Goal: Task Accomplishment & Management: Complete application form

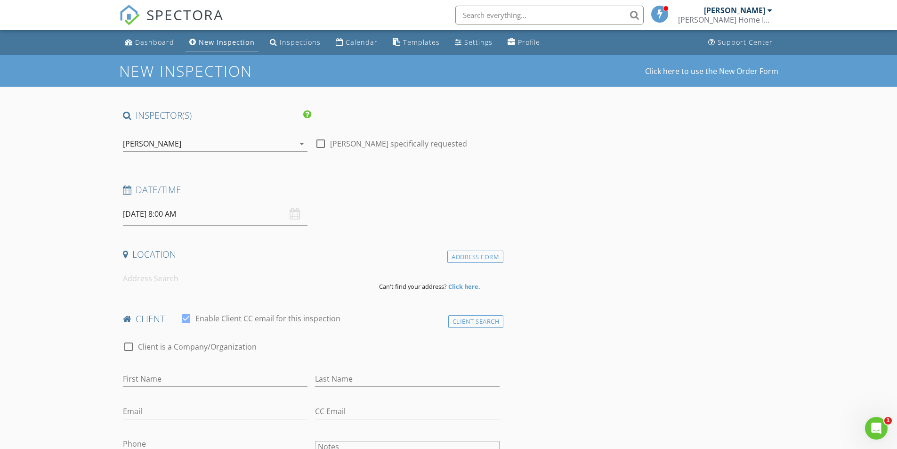
click at [301, 143] on icon "arrow_drop_down" at bounding box center [301, 143] width 11 height 11
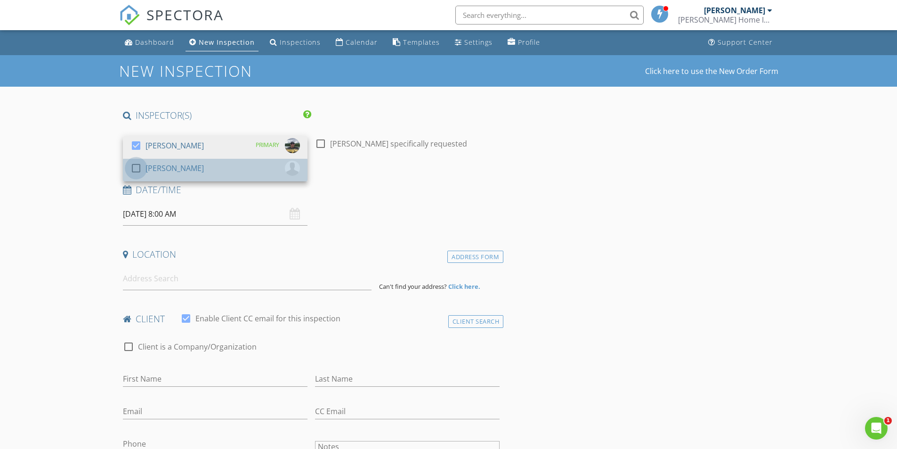
click at [140, 170] on div at bounding box center [136, 168] width 16 height 16
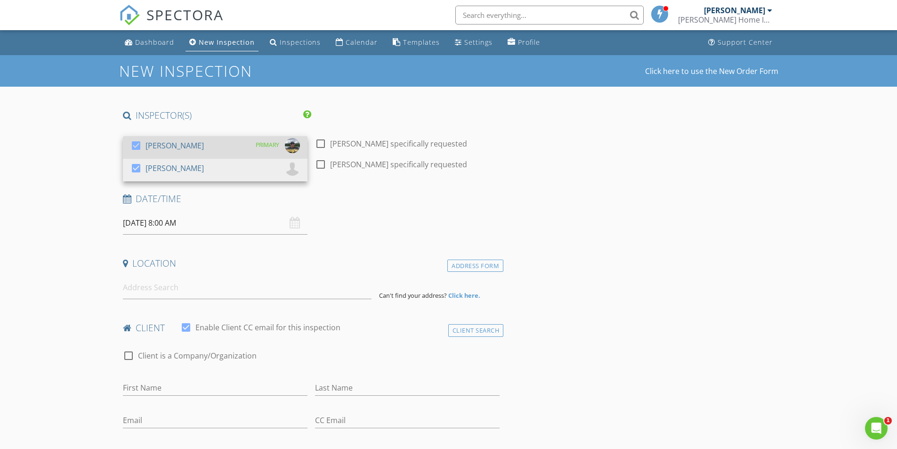
click at [137, 146] on div at bounding box center [136, 146] width 16 height 16
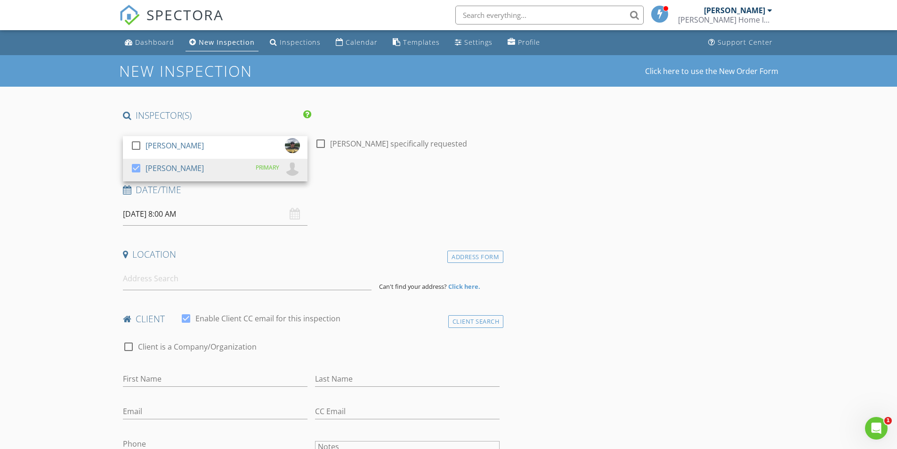
click at [291, 215] on div "08/28/2025 8:00 AM" at bounding box center [215, 214] width 185 height 23
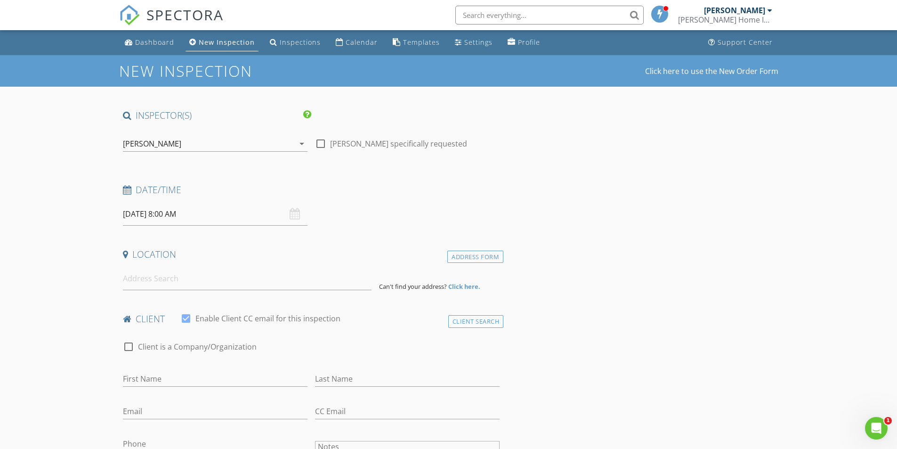
click at [184, 214] on input "08/28/2025 8:00 AM" at bounding box center [215, 214] width 185 height 23
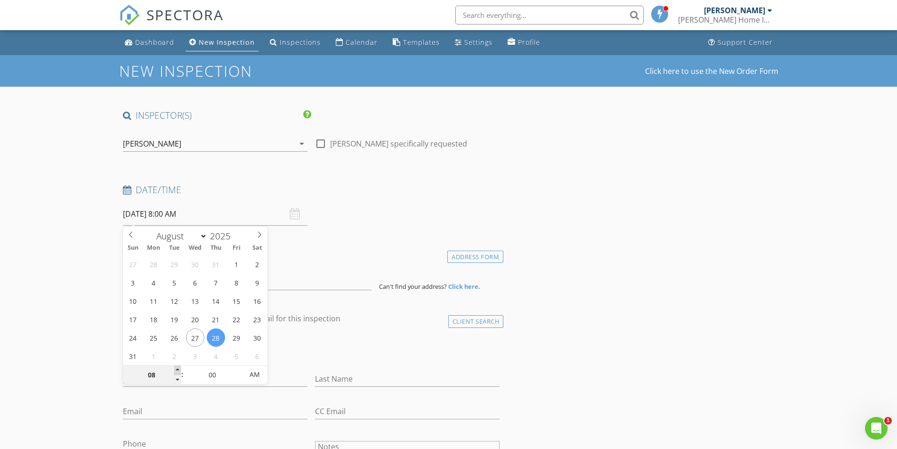
type input "08/28/2025 9:00 AM"
type input "09"
click at [179, 370] on span at bounding box center [177, 370] width 7 height 9
type input "08/28/2025 10:00 AM"
type input "10"
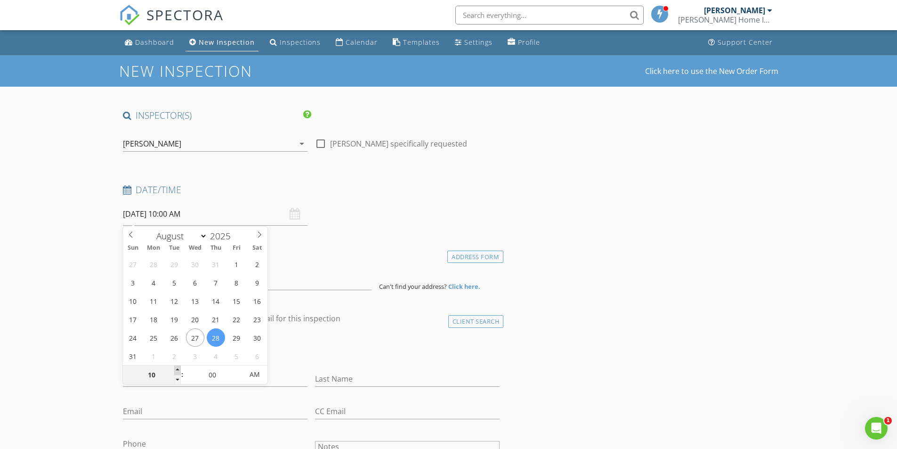
click at [179, 370] on span at bounding box center [177, 370] width 7 height 9
type input "08/28/2025 11:00 AM"
type input "11"
click at [179, 370] on span at bounding box center [177, 370] width 7 height 9
type input "08/28/2025 12:00 PM"
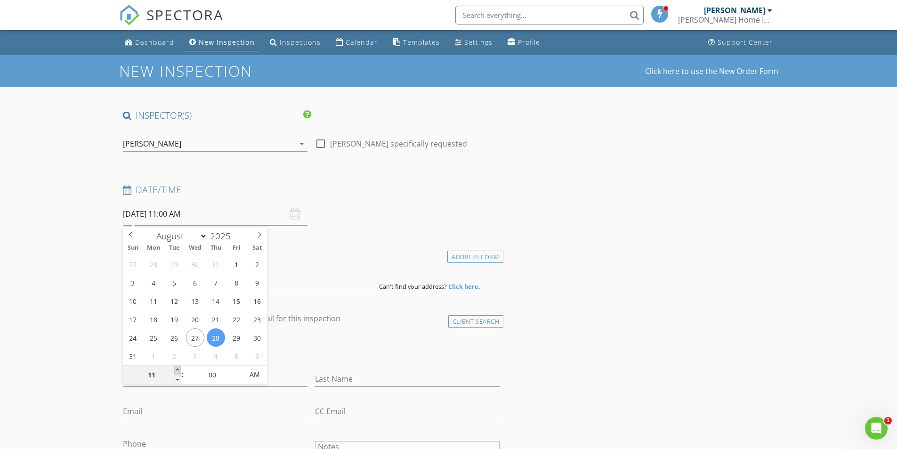
type input "12"
click at [179, 370] on span at bounding box center [177, 370] width 7 height 9
type input "08/28/2025 1:00 PM"
type input "01"
click at [179, 370] on span at bounding box center [177, 370] width 7 height 9
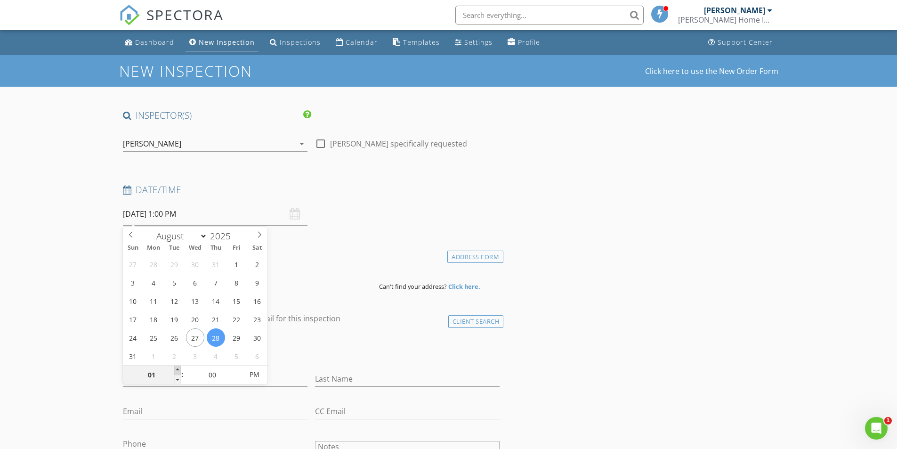
type input "08/28/2025 2:00 PM"
type input "02"
click at [179, 370] on span at bounding box center [177, 370] width 7 height 9
click at [300, 364] on div "First Name" at bounding box center [215, 380] width 192 height 33
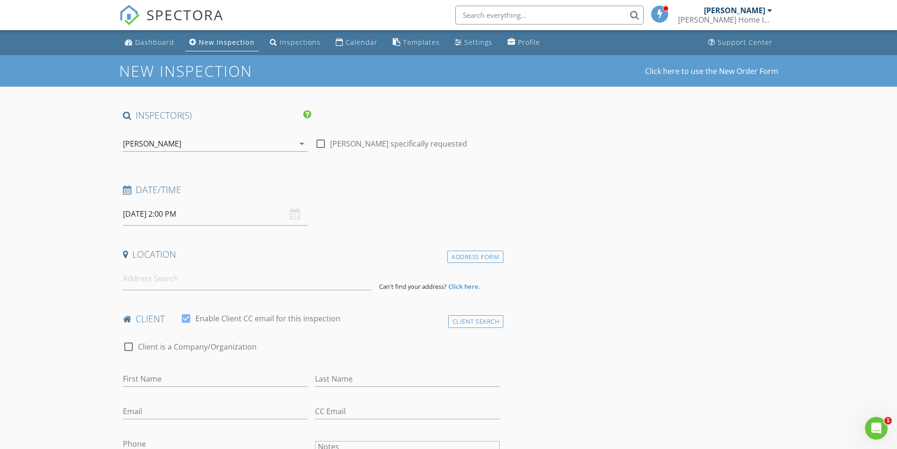
click at [279, 285] on input at bounding box center [247, 278] width 249 height 23
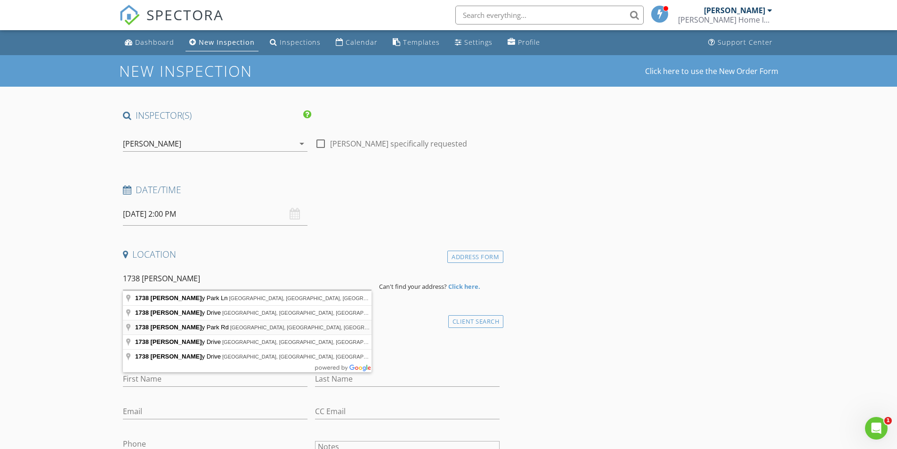
type input "1738 Rotary Park Rd, Charles City, IA, USA"
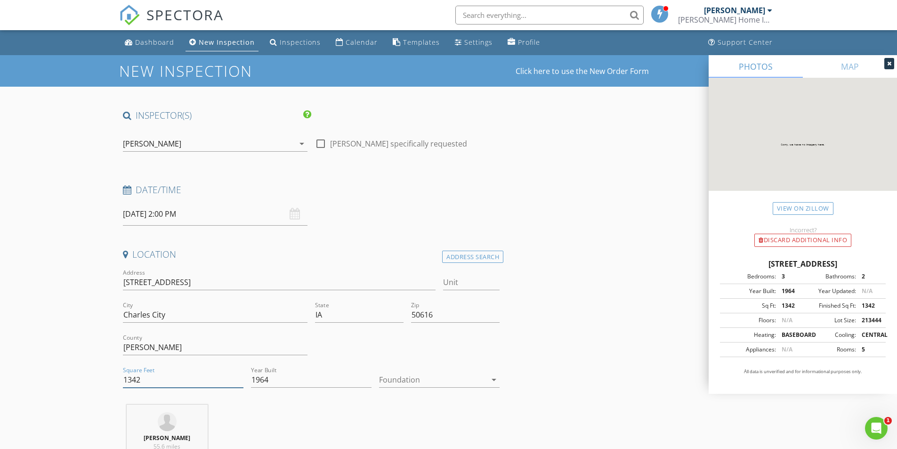
drag, startPoint x: 151, startPoint y: 379, endPoint x: 60, endPoint y: 380, distance: 90.5
type input "2684"
click at [493, 378] on icon "arrow_drop_down" at bounding box center [494, 379] width 11 height 11
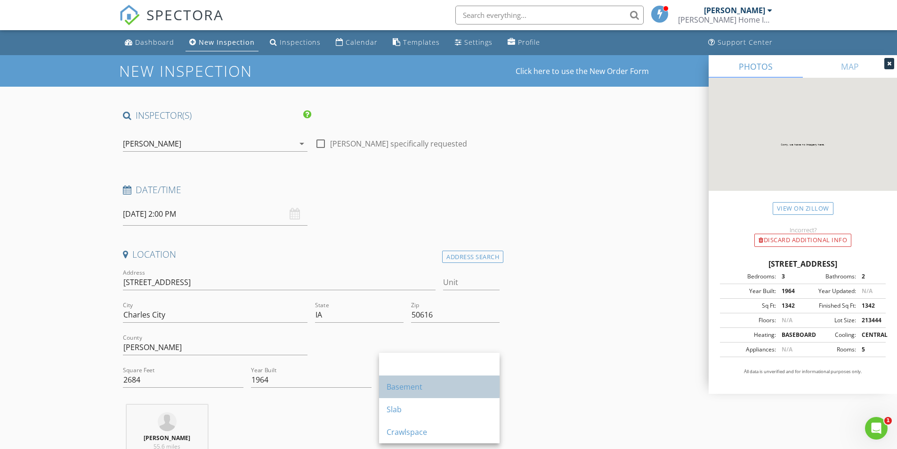
click at [410, 391] on div "Basement" at bounding box center [440, 386] width 106 height 11
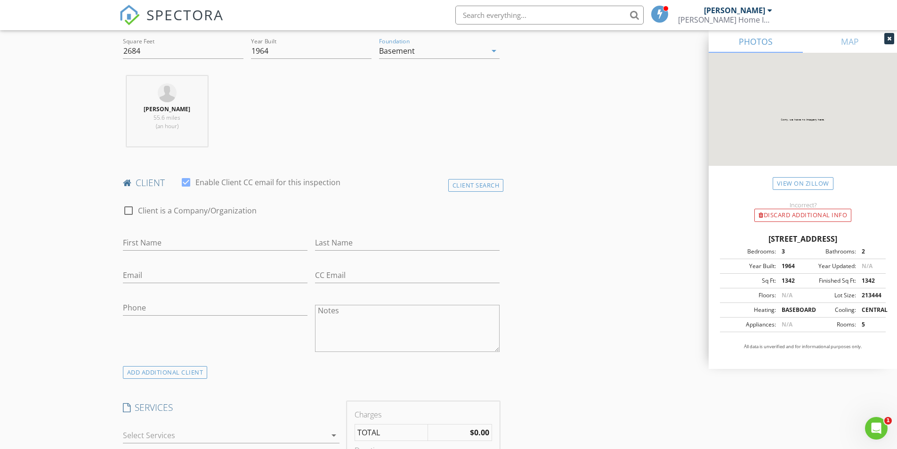
scroll to position [330, 0]
click at [175, 242] on input "First Name" at bounding box center [215, 242] width 185 height 16
type input "Jeremy and Helga"
type input "Martin"
type input "h"
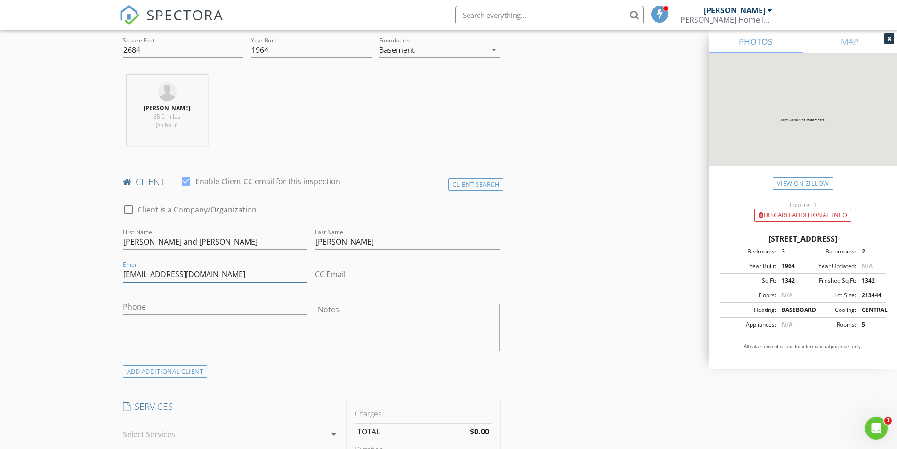
type input "martinjeremy535@gmail.com"
type input "715-218-9953"
click at [347, 273] on input "CC Email" at bounding box center [407, 275] width 185 height 16
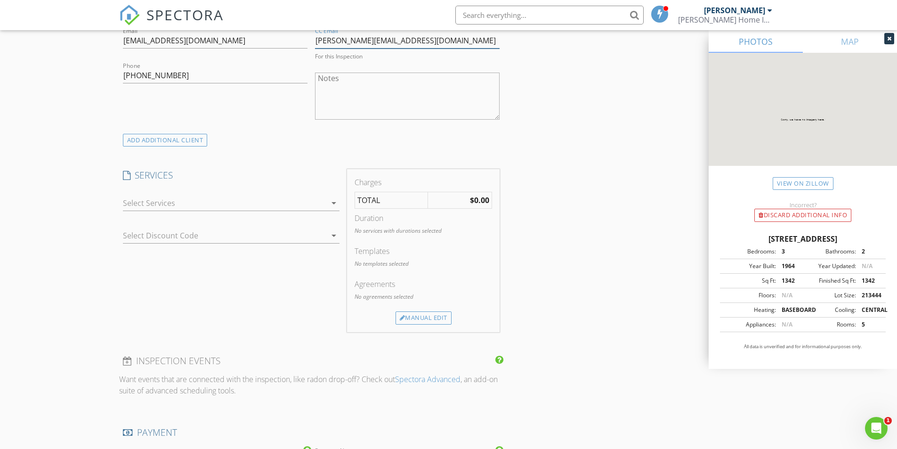
scroll to position [565, 0]
type input "helga.bydesign@gmail.com"
click at [328, 203] on icon "arrow_drop_down" at bounding box center [333, 200] width 11 height 11
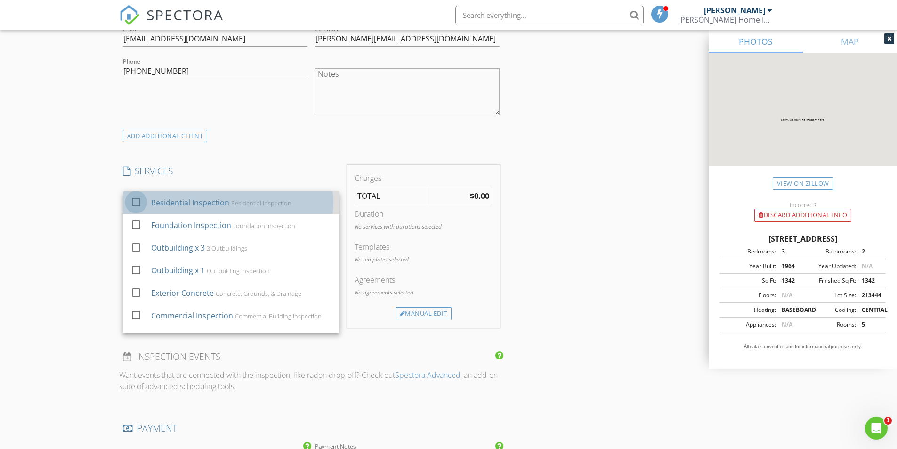
click at [133, 205] on div at bounding box center [136, 202] width 16 height 16
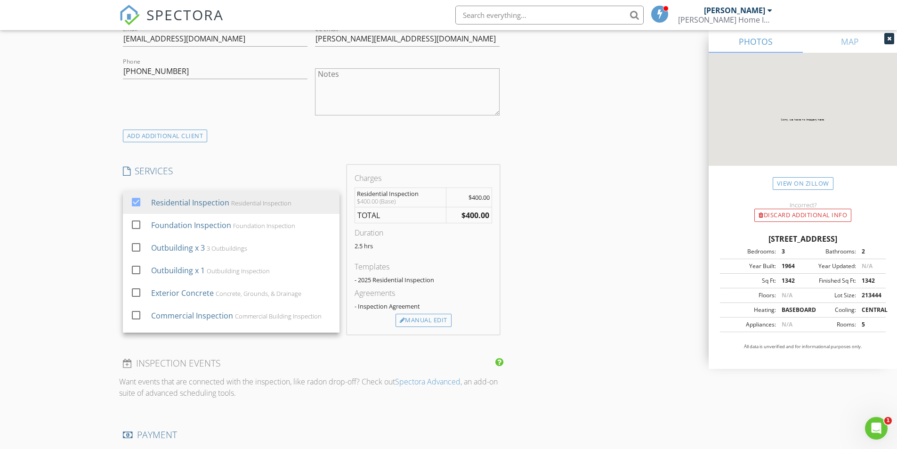
click at [74, 297] on div "New Inspection Click here to use the New Order Form INSPECTOR(S) check_box_outl…" at bounding box center [448, 267] width 897 height 1555
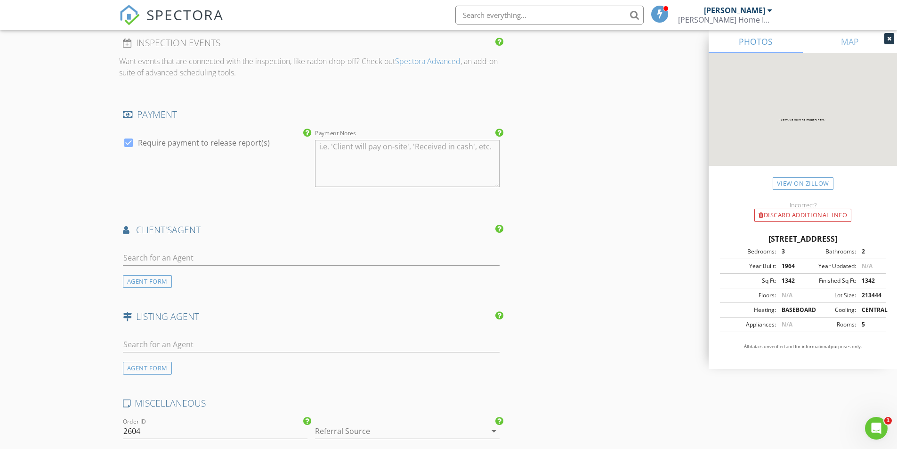
scroll to position [895, 0]
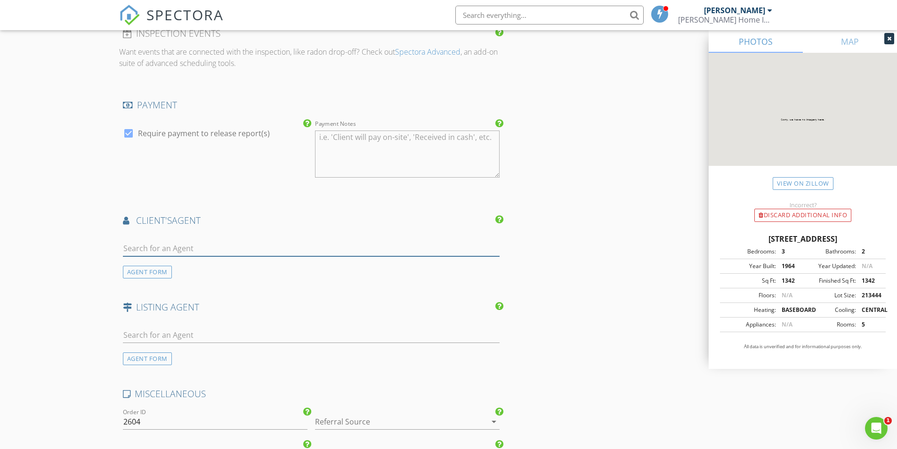
click at [186, 247] on input "text" at bounding box center [311, 249] width 377 height 16
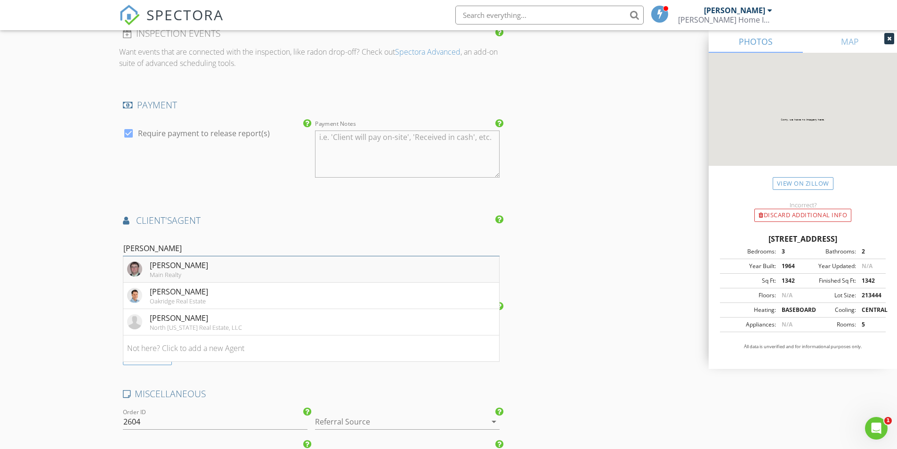
type input "bob"
click at [173, 269] on div "Bob Muller" at bounding box center [179, 265] width 58 height 11
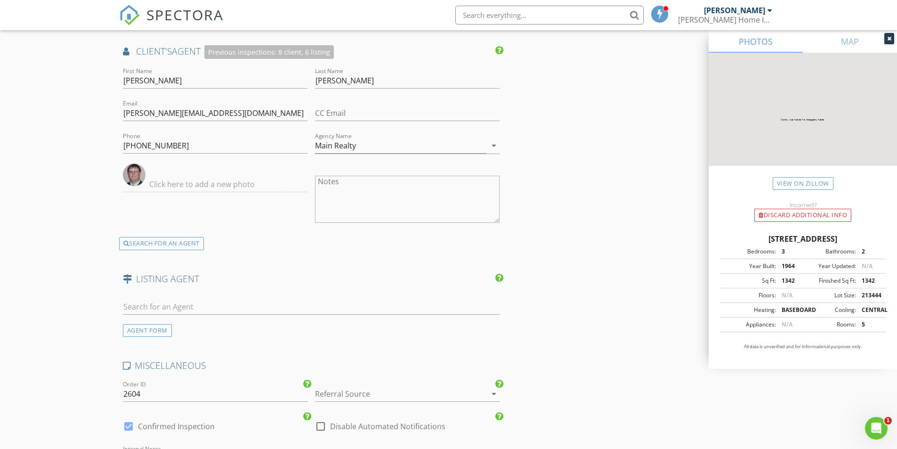
scroll to position [1083, 0]
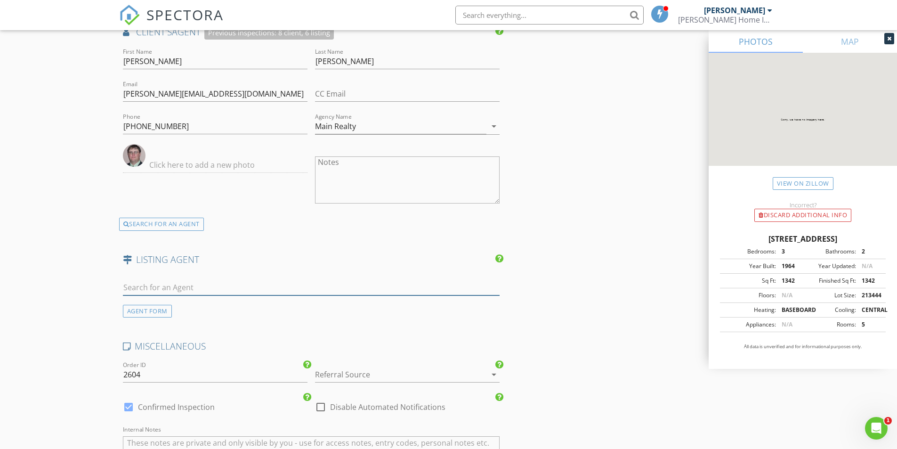
click at [161, 285] on input "text" at bounding box center [311, 288] width 377 height 16
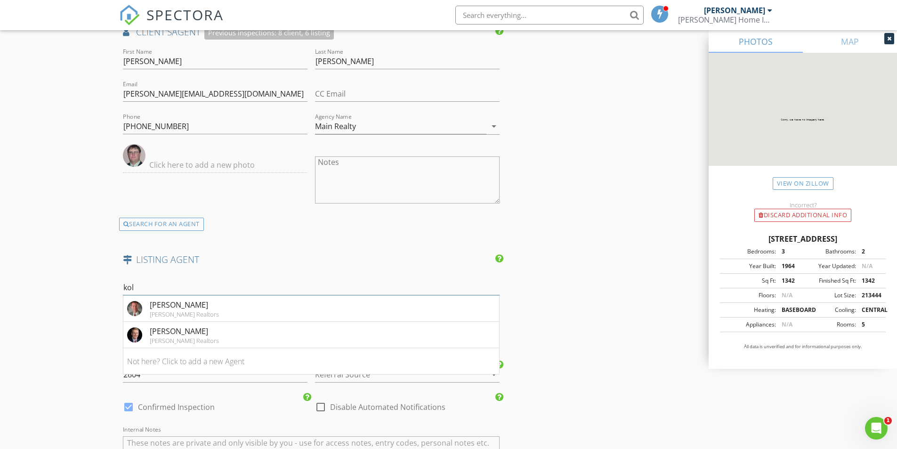
type input "kol"
click at [182, 326] on div "Kevin Kolbet" at bounding box center [184, 331] width 69 height 11
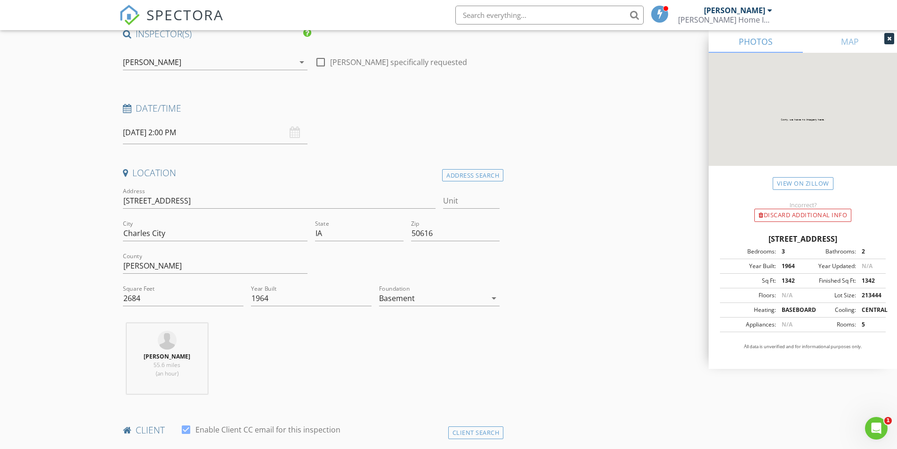
scroll to position [77, 0]
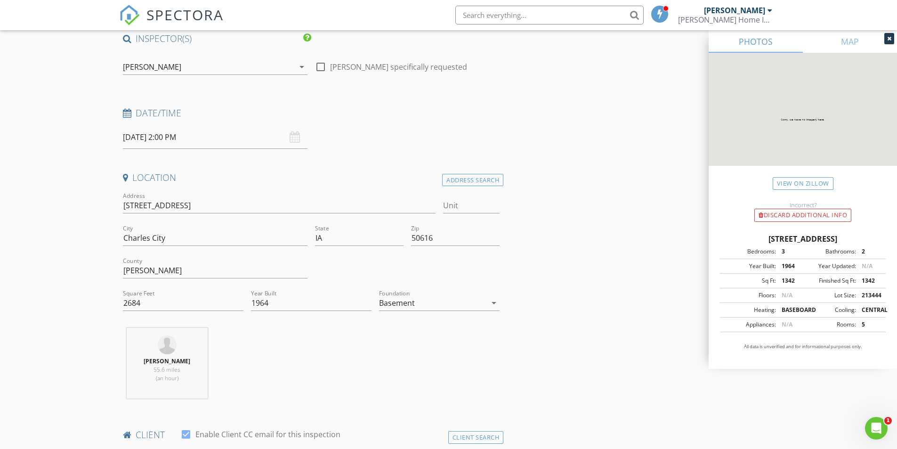
click at [295, 137] on div "08/28/2025 2:00 PM" at bounding box center [215, 137] width 185 height 23
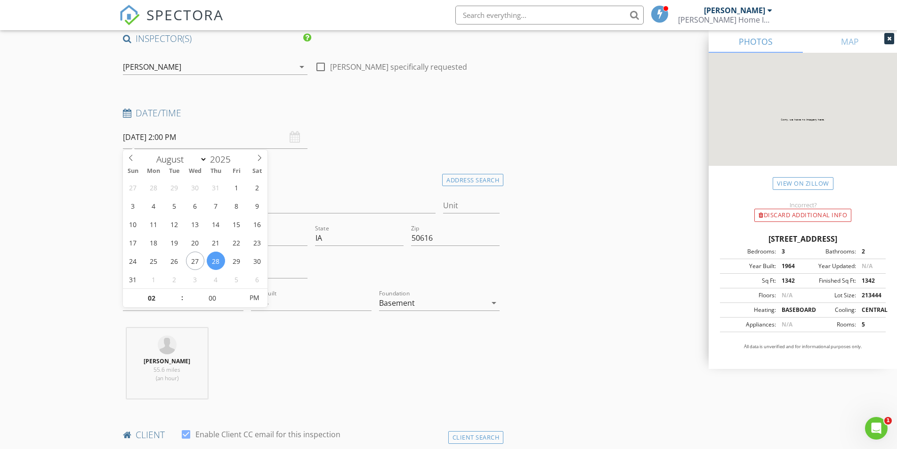
click at [139, 132] on input "08/28/2025 2:00 PM" at bounding box center [215, 137] width 185 height 23
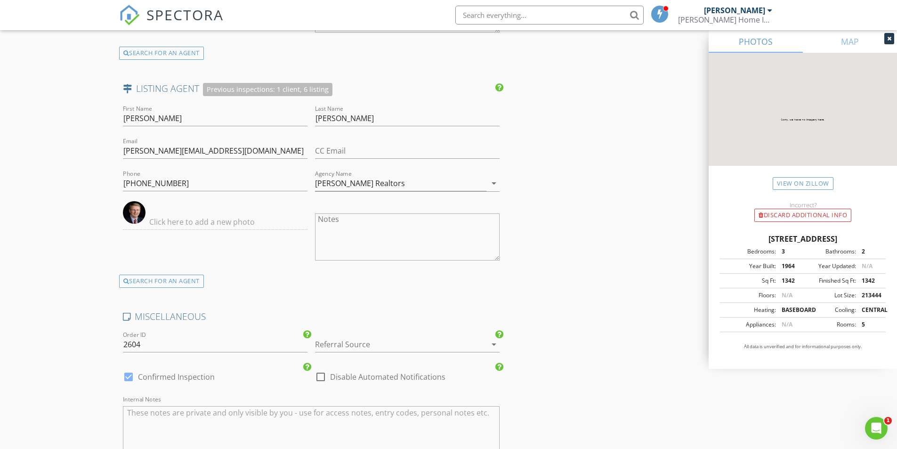
scroll to position [1443, 0]
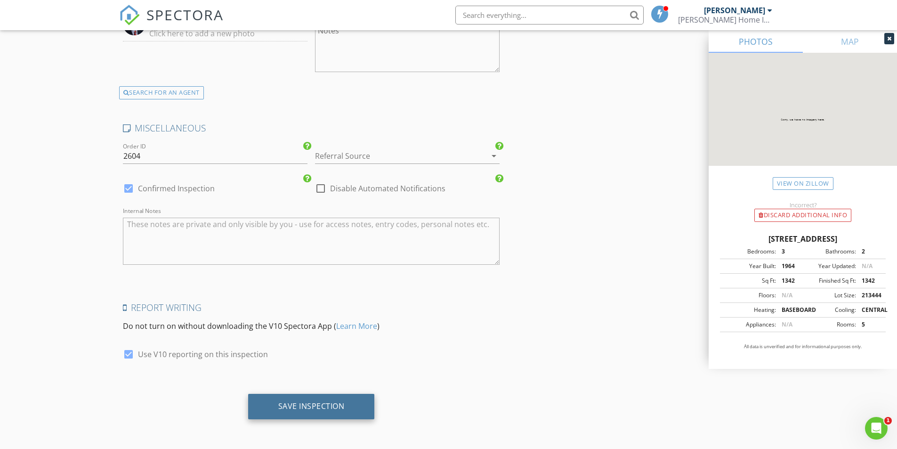
click at [300, 415] on div "Save Inspection" at bounding box center [311, 406] width 127 height 25
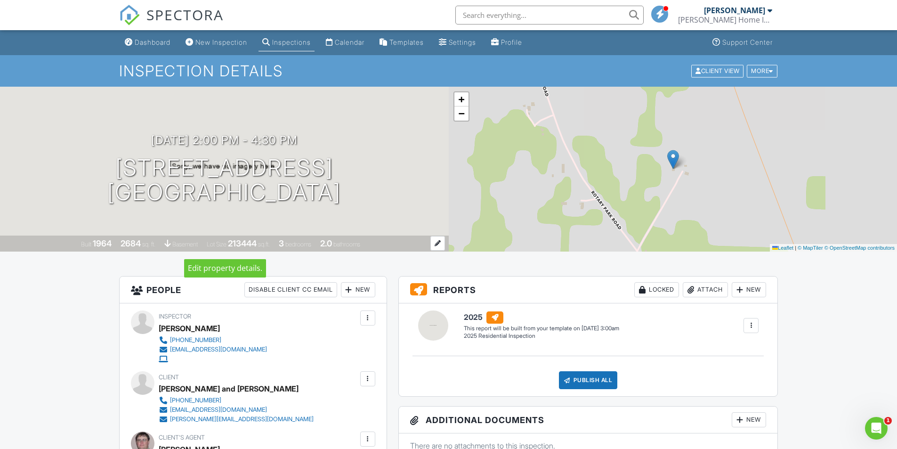
click at [434, 241] on div at bounding box center [438, 243] width 15 height 15
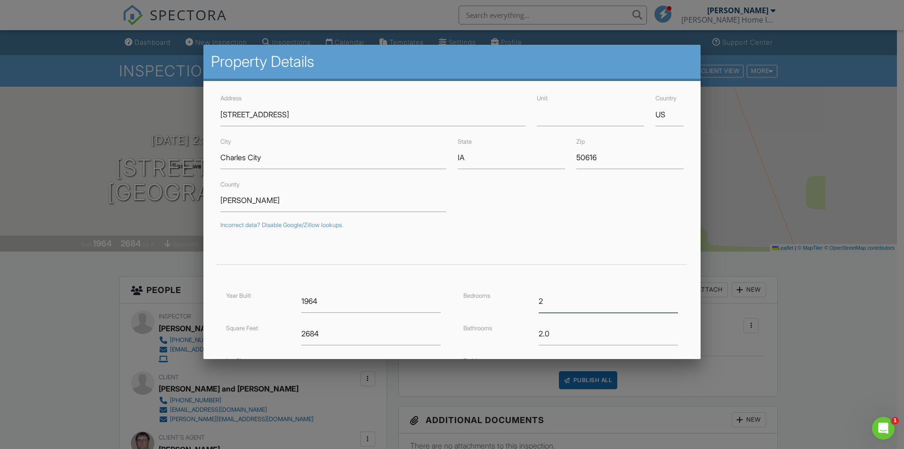
click at [667, 301] on input "2" at bounding box center [608, 301] width 139 height 23
click at [668, 296] on input "3" at bounding box center [608, 301] width 139 height 23
type input "4"
click at [668, 296] on input "4" at bounding box center [608, 301] width 139 height 23
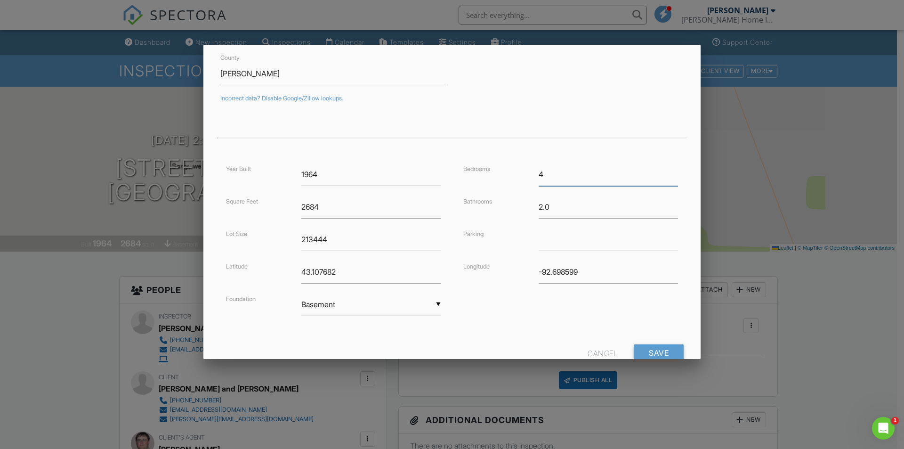
scroll to position [157, 0]
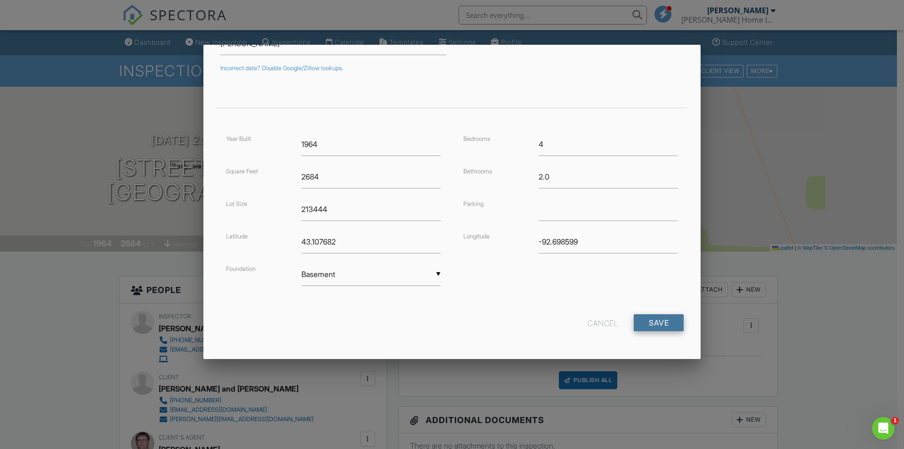
click at [644, 318] on input "Save" at bounding box center [659, 322] width 50 height 17
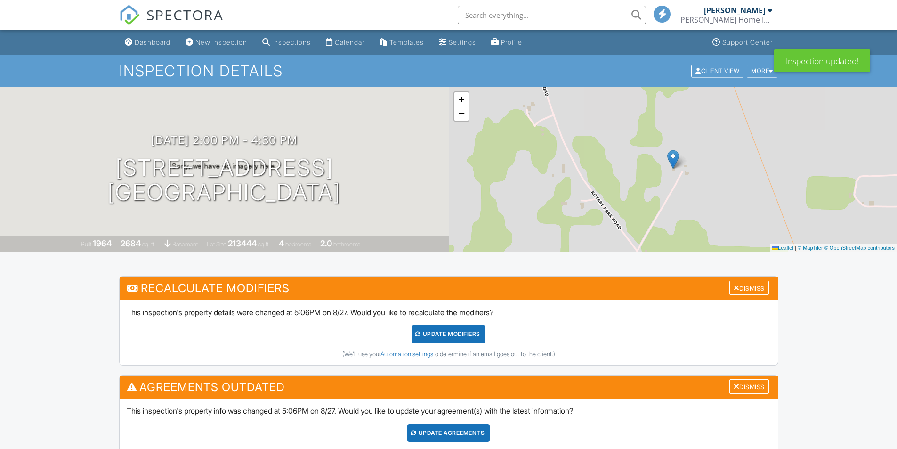
click at [436, 334] on div "UPDATE Modifiers" at bounding box center [449, 334] width 74 height 18
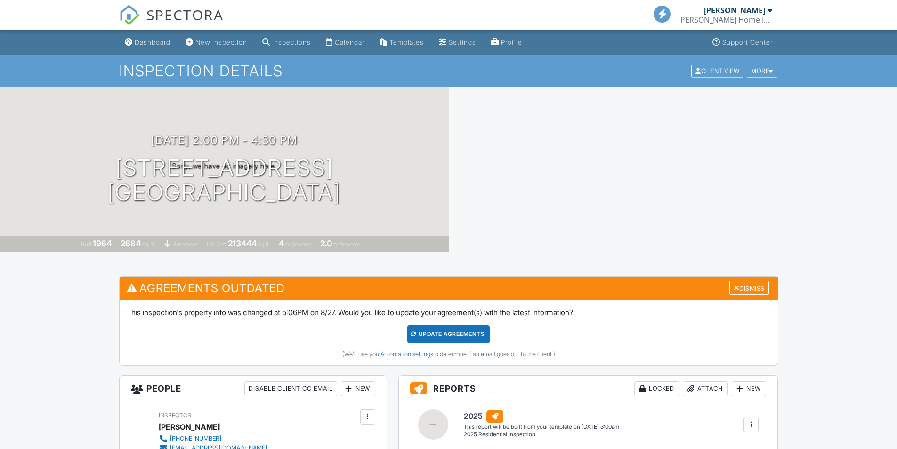
scroll to position [94, 0]
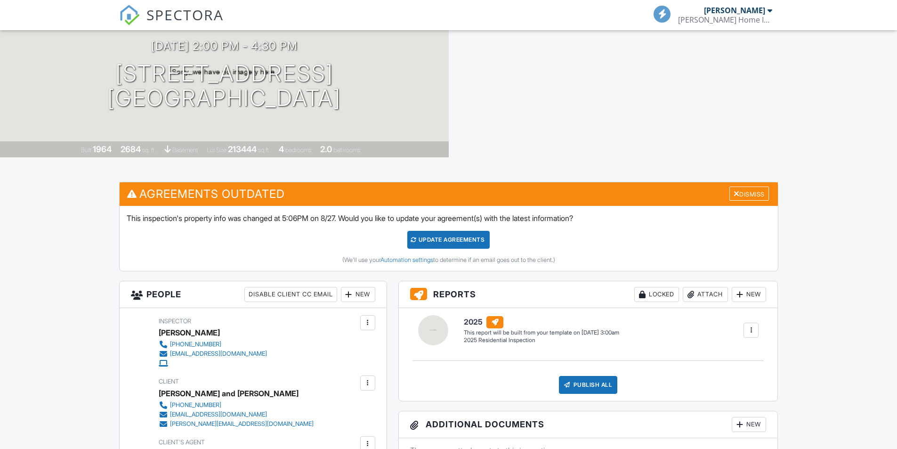
click at [428, 242] on div "Update Agreements" at bounding box center [448, 240] width 82 height 18
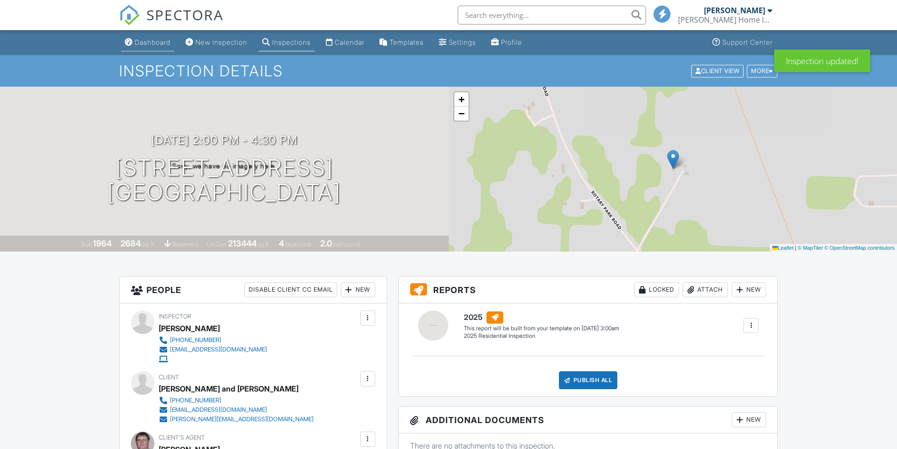
click at [155, 42] on div "Dashboard" at bounding box center [153, 42] width 36 height 8
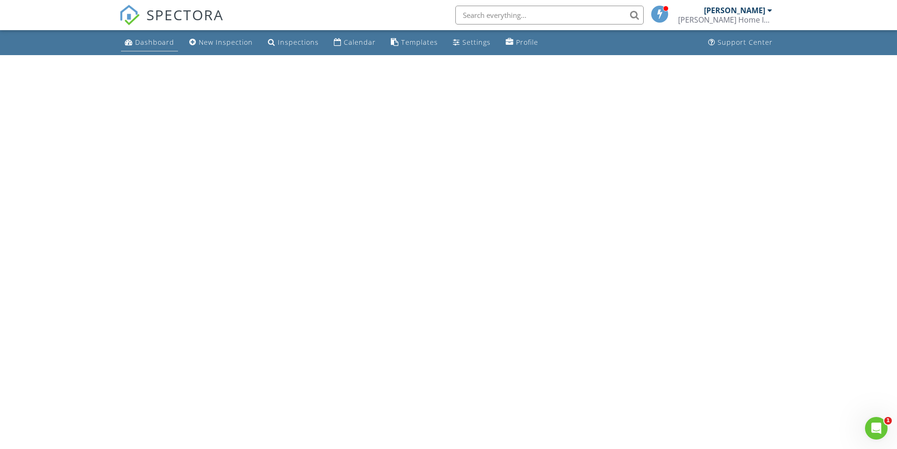
click at [155, 41] on div "Dashboard" at bounding box center [154, 42] width 39 height 9
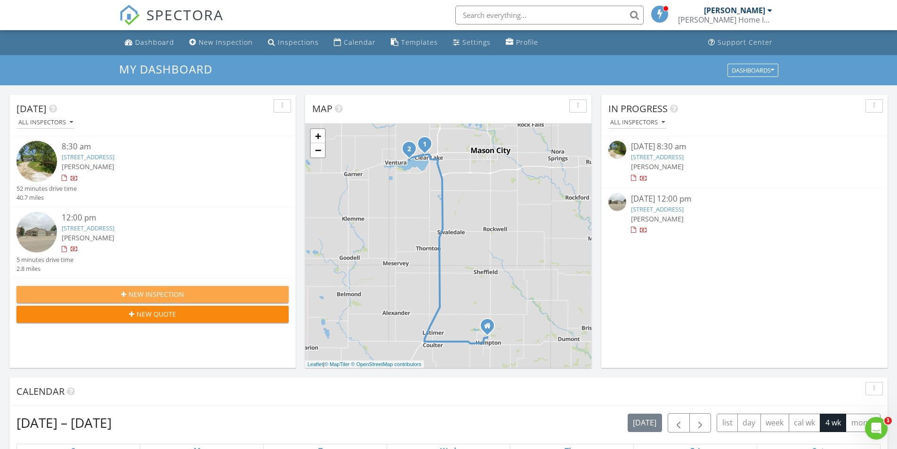
click at [124, 290] on div "New Inspection" at bounding box center [152, 294] width 257 height 10
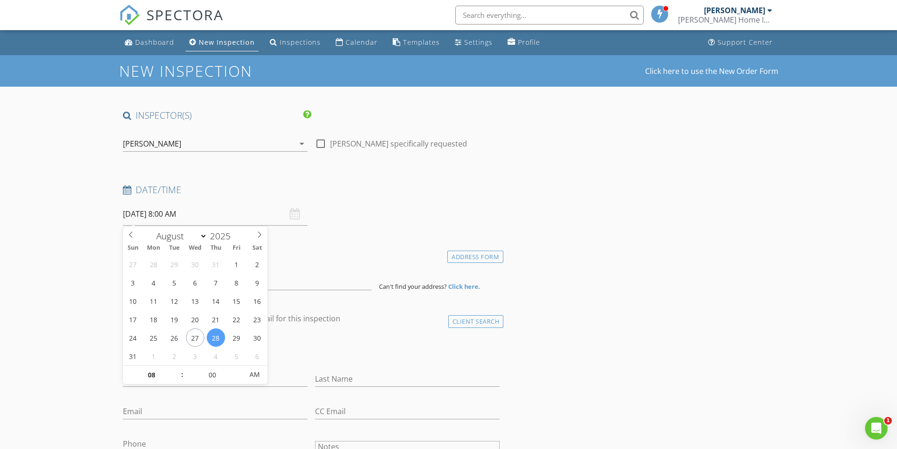
click at [164, 214] on input "[DATE] 8:00 AM" at bounding box center [215, 214] width 185 height 23
click at [181, 377] on span ":" at bounding box center [182, 374] width 3 height 19
click at [182, 376] on span ":" at bounding box center [182, 374] width 3 height 19
type input "07"
type input "08/28/2025 7:00 AM"
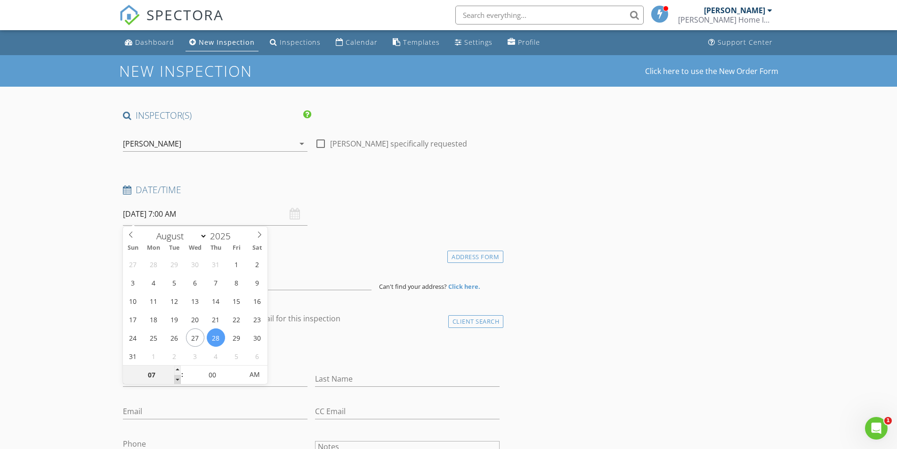
click at [178, 381] on span at bounding box center [177, 379] width 7 height 9
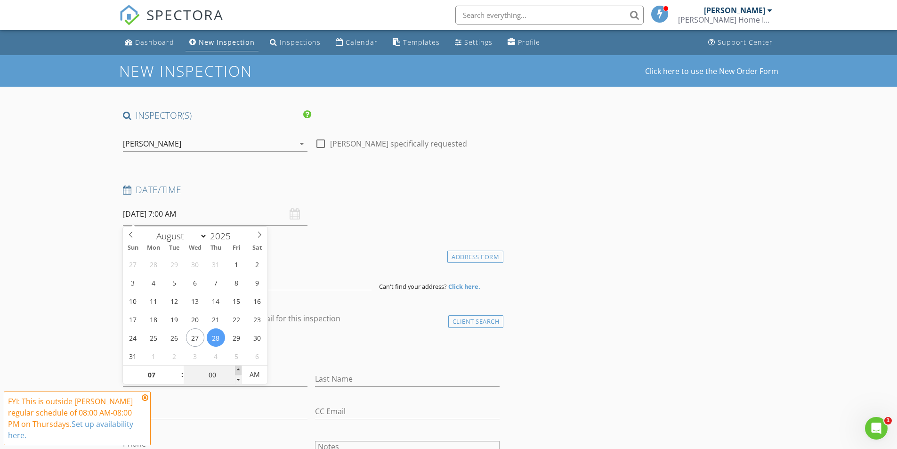
type input "05"
type input "08/28/2025 7:05 AM"
click at [238, 368] on span at bounding box center [238, 370] width 7 height 9
type input "10"
type input "08/28/2025 7:10 AM"
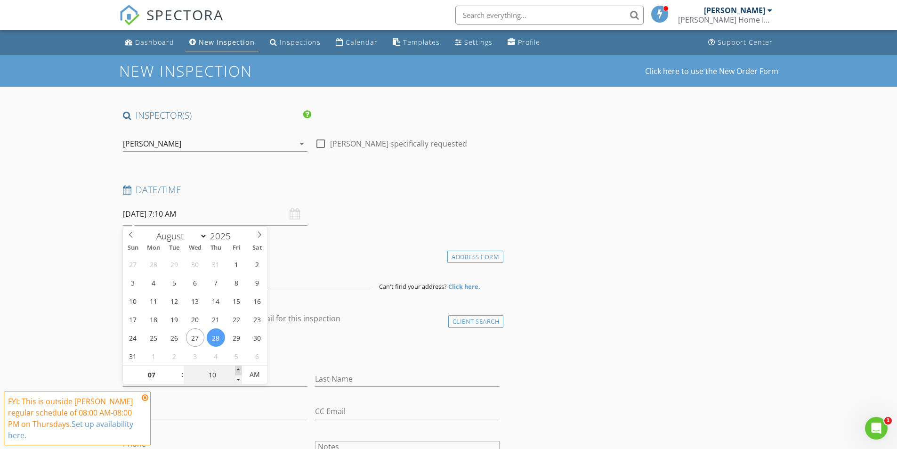
click at [238, 368] on span at bounding box center [238, 370] width 7 height 9
type input "15"
type input "08/28/2025 7:15 AM"
click at [238, 368] on span at bounding box center [238, 370] width 7 height 9
type input "20"
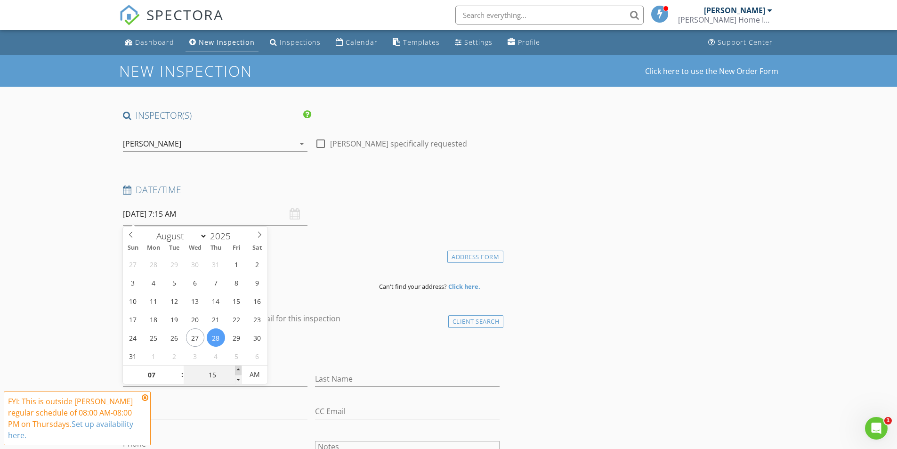
type input "08/28/2025 7:20 AM"
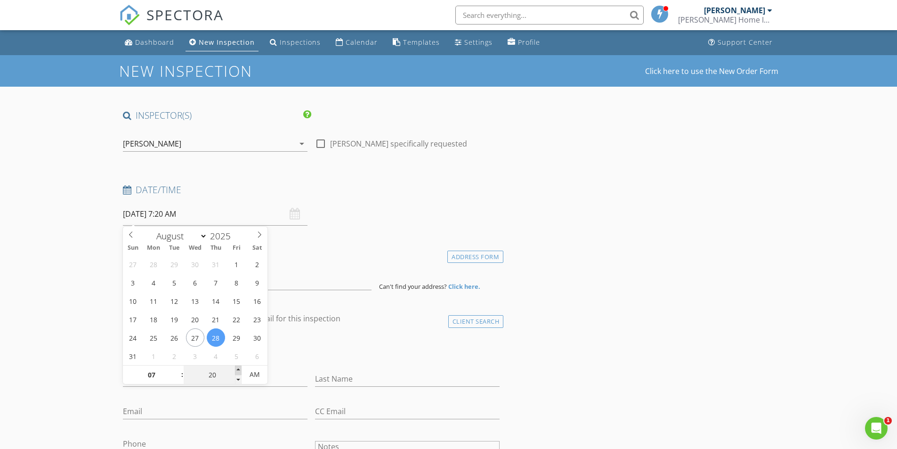
click at [238, 368] on span at bounding box center [238, 370] width 7 height 9
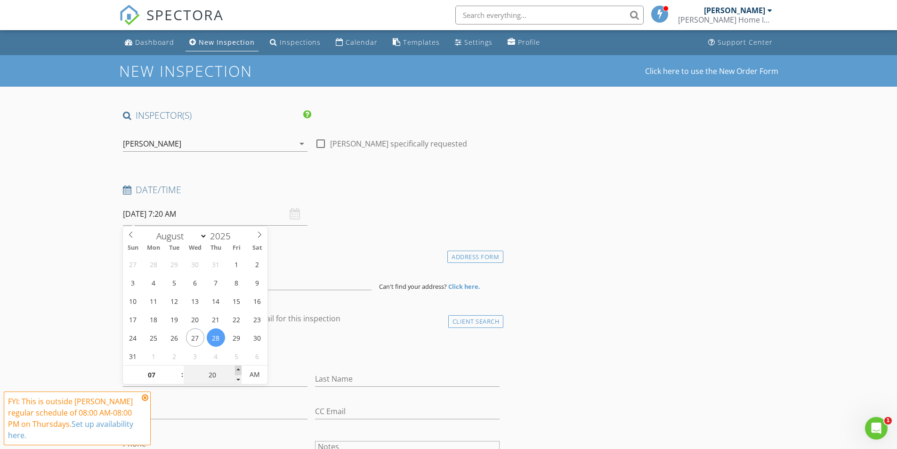
type input "25"
type input "08/28/2025 7:25 AM"
click at [238, 368] on span at bounding box center [238, 370] width 7 height 9
type input "30"
type input "[DATE] 7:30 AM"
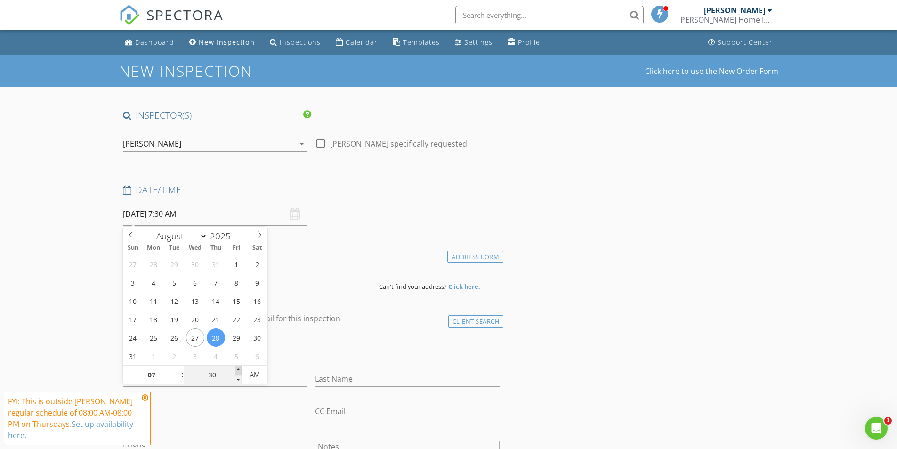
click at [238, 368] on span at bounding box center [238, 370] width 7 height 9
click at [297, 141] on icon "arrow_drop_down" at bounding box center [301, 143] width 11 height 11
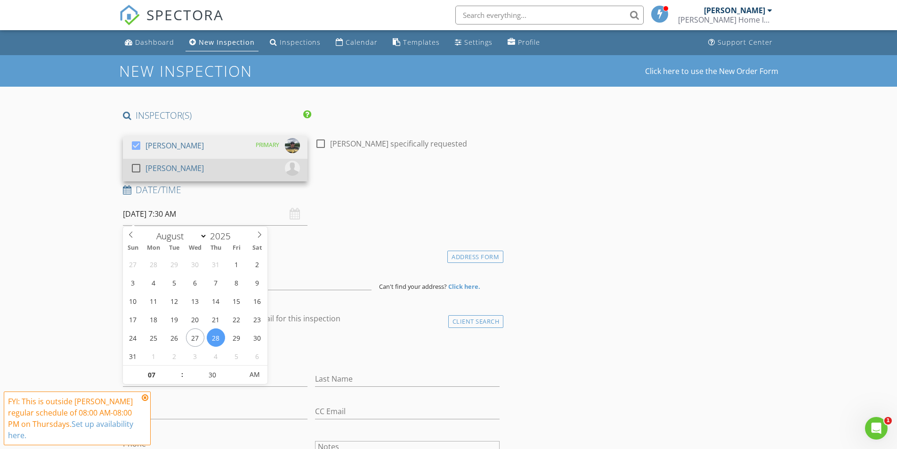
click at [144, 171] on div "check_box_outline_blank" at bounding box center [137, 168] width 15 height 11
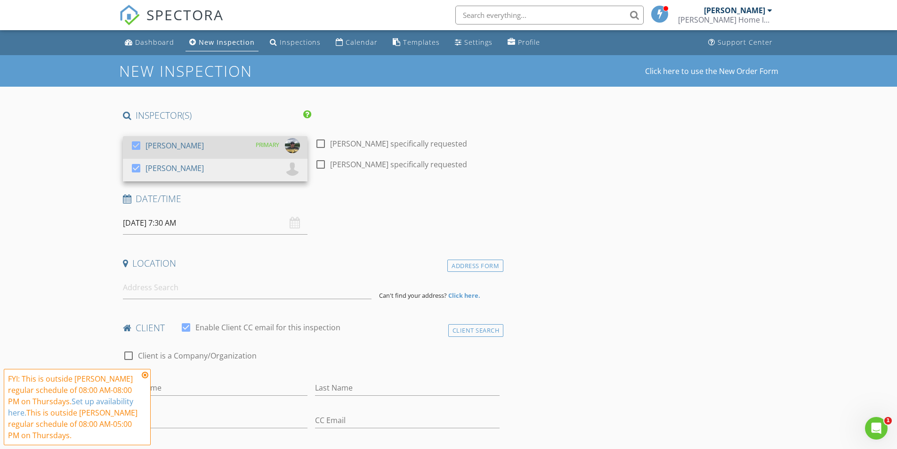
click at [142, 145] on div at bounding box center [136, 146] width 16 height 16
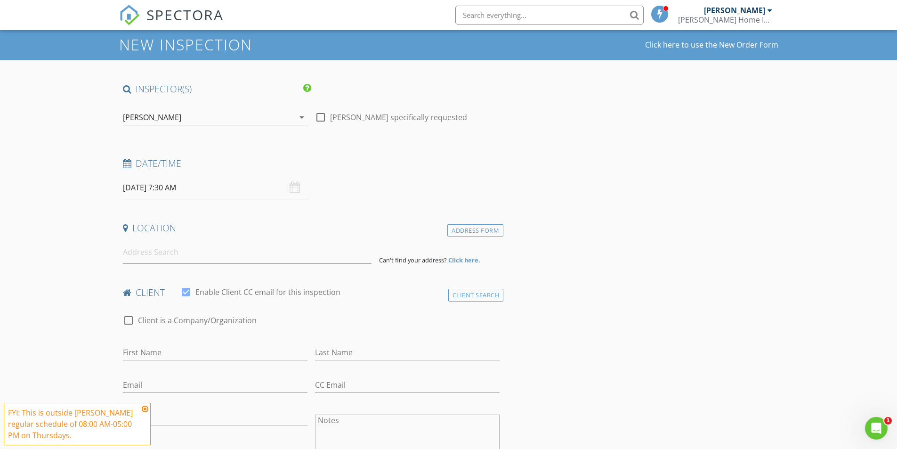
scroll to position [47, 0]
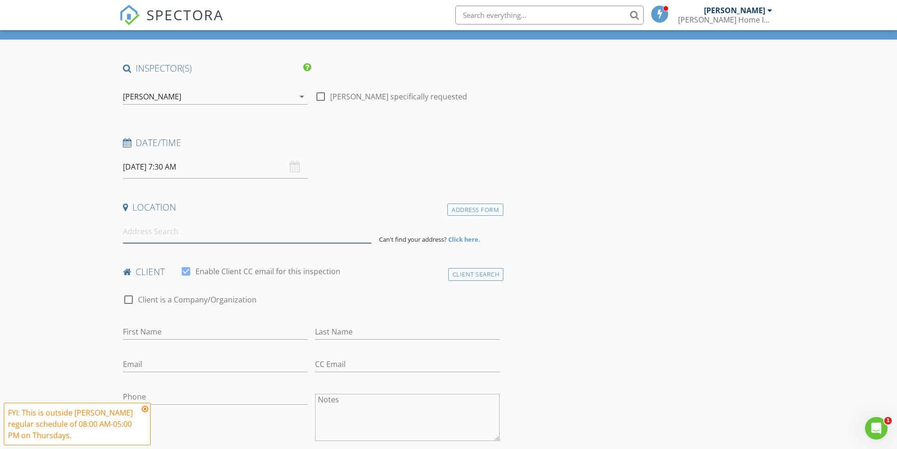
click at [190, 232] on input at bounding box center [247, 231] width 249 height 23
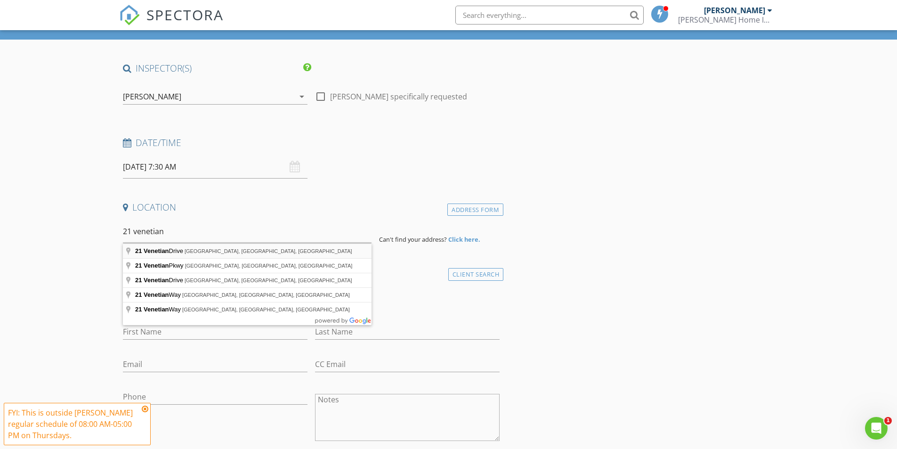
type input "21 Venetian Drive, Clear Lake, IA, USA"
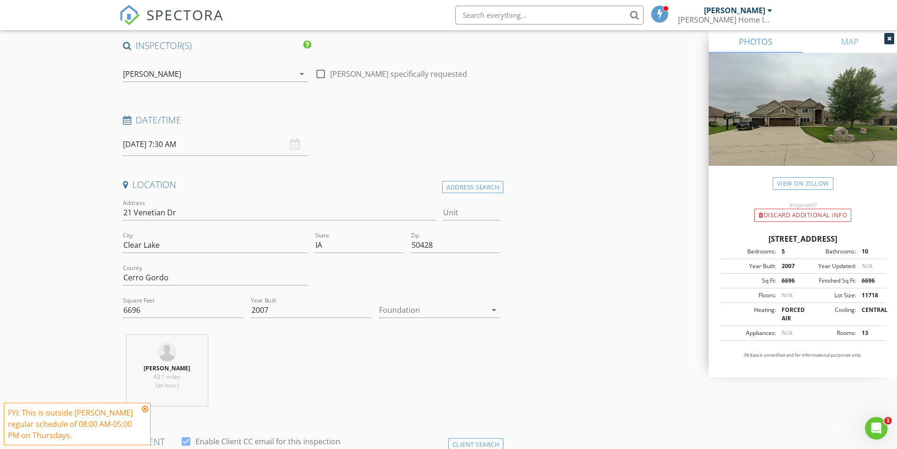
scroll to position [94, 0]
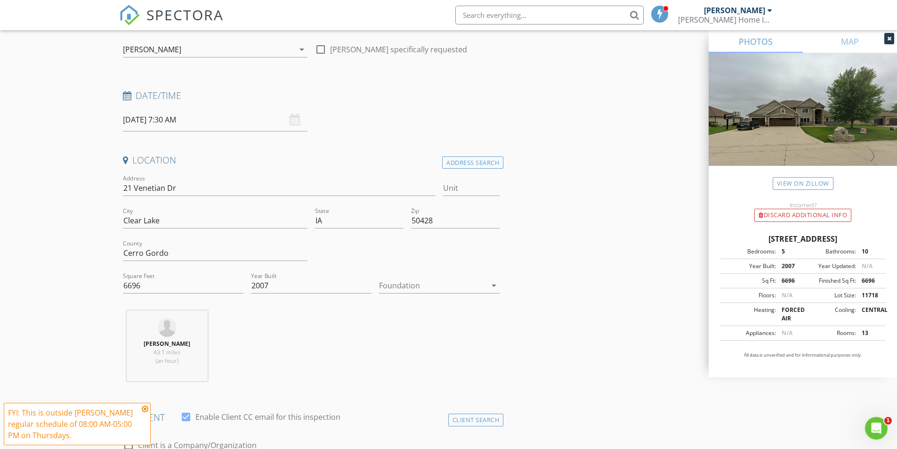
click at [489, 284] on icon "arrow_drop_down" at bounding box center [494, 285] width 11 height 11
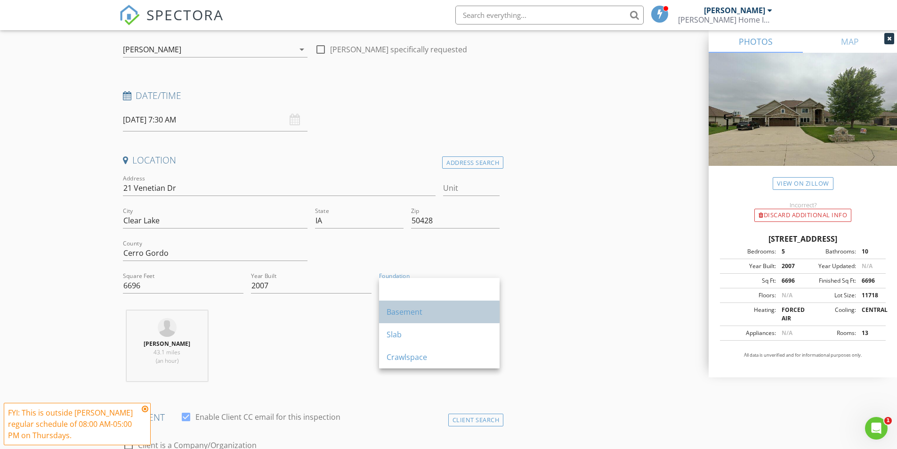
click at [434, 311] on div "Basement" at bounding box center [440, 311] width 106 height 11
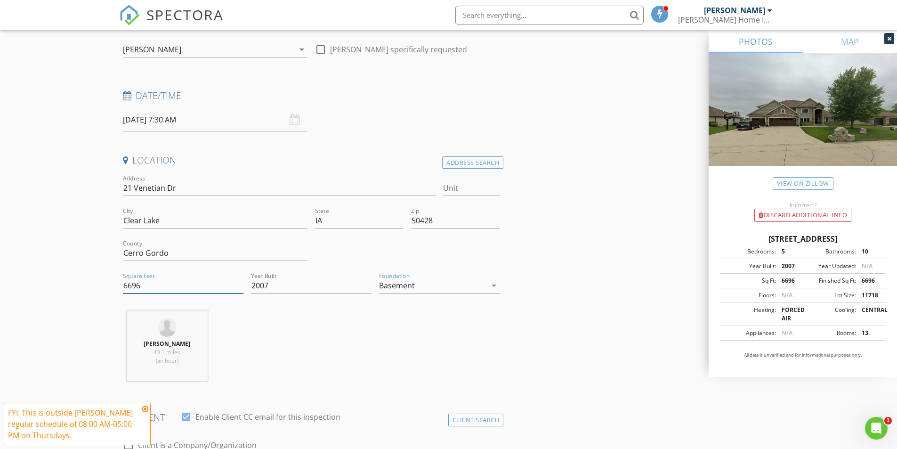
drag, startPoint x: 153, startPoint y: 285, endPoint x: 85, endPoint y: 282, distance: 67.9
type input "7033"
click at [312, 337] on div "Ryan Burt 43.1 miles (an hour)" at bounding box center [311, 349] width 385 height 78
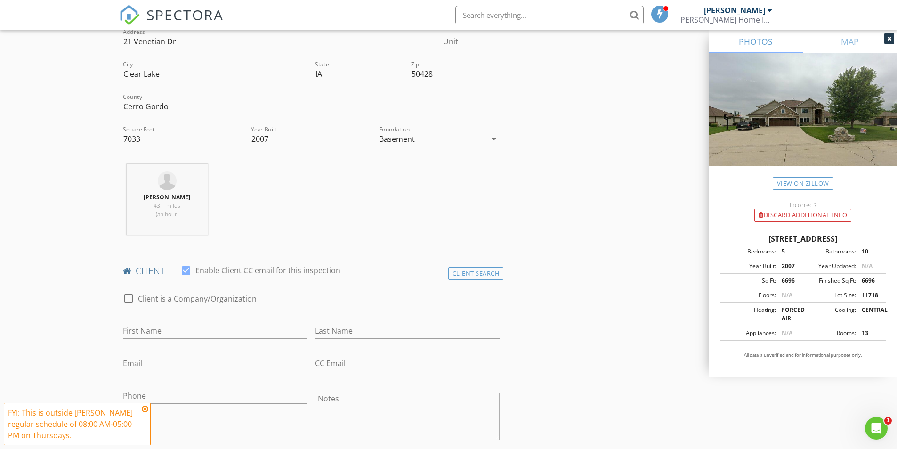
scroll to position [283, 0]
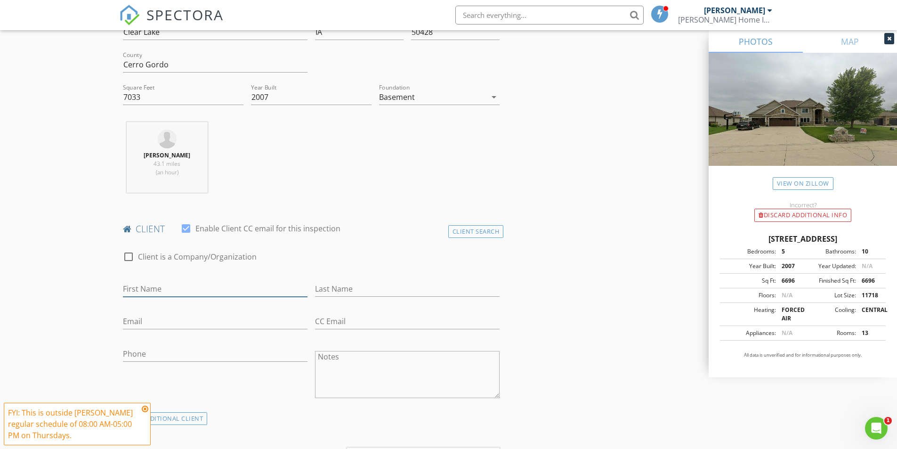
click at [149, 291] on input "First Name" at bounding box center [215, 289] width 185 height 16
type input "[PERSON_NAME] and [PERSON_NAME]"
type input "[PERSON_NAME]"
type input "Mknorr32@gmail.com"
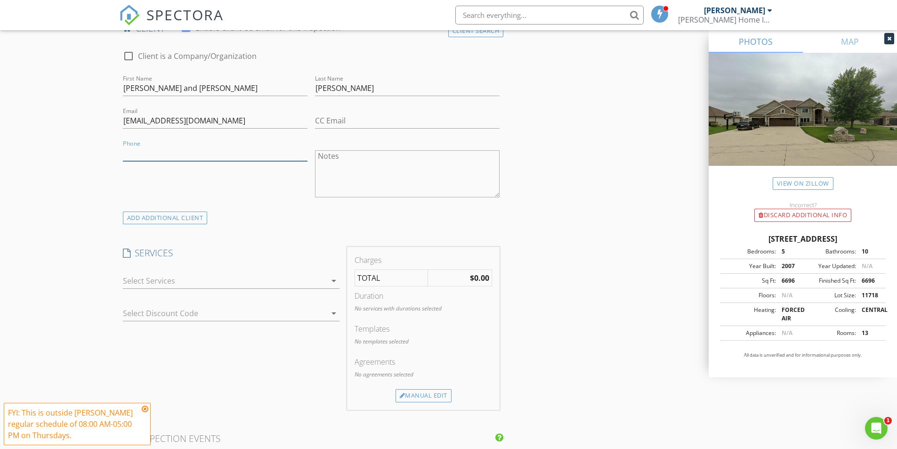
scroll to position [518, 0]
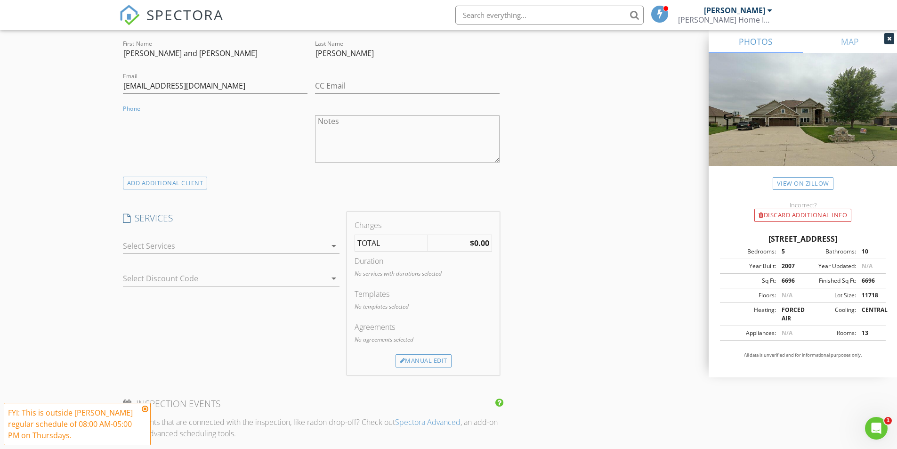
click at [329, 245] on icon "arrow_drop_down" at bounding box center [333, 245] width 11 height 11
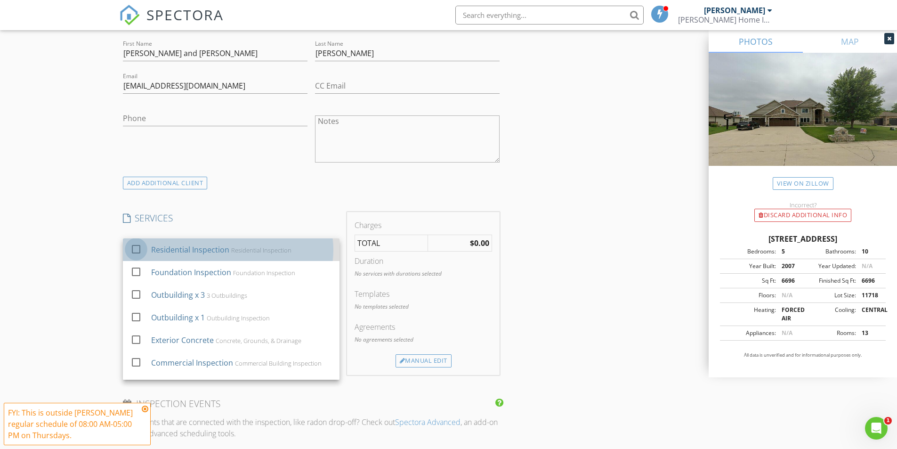
click at [138, 249] on div at bounding box center [136, 249] width 16 height 16
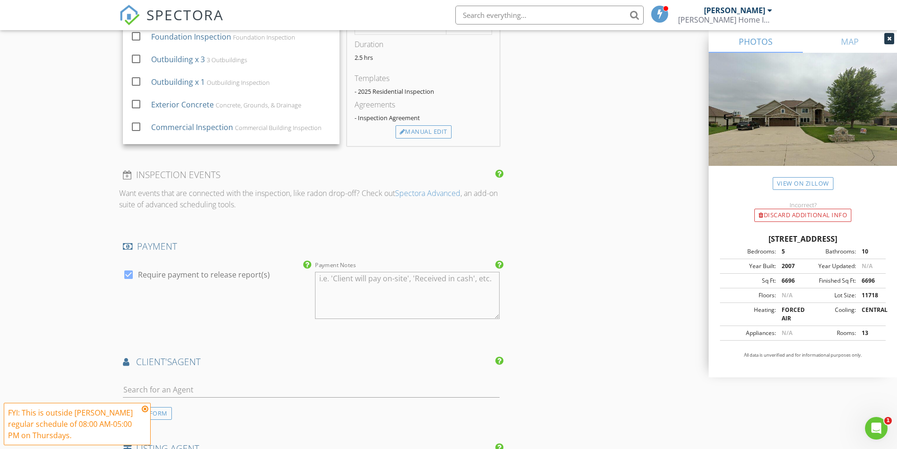
click at [49, 316] on div "New Inspection Click here to use the New Order Form INSPECTOR(S) check_box_outl…" at bounding box center [448, 78] width 897 height 1555
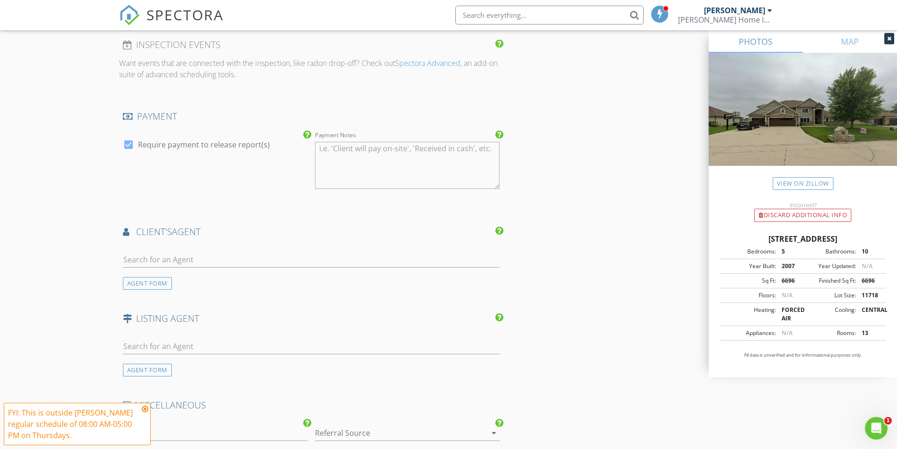
scroll to position [895, 0]
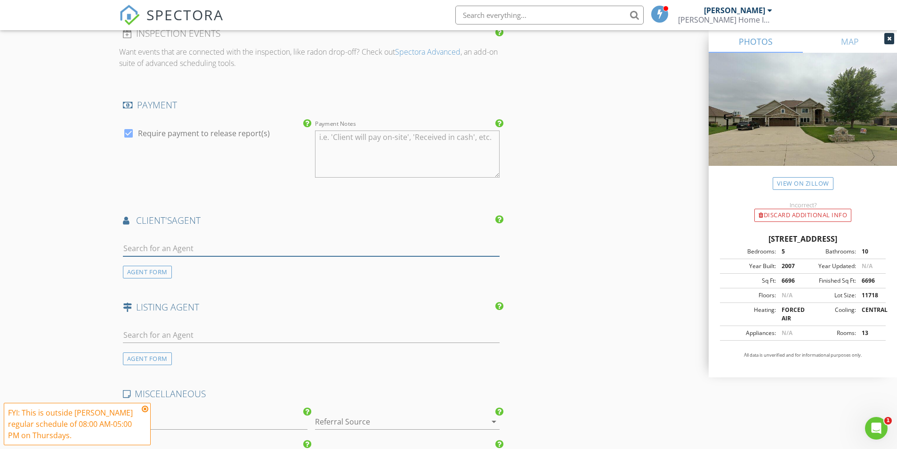
click at [179, 250] on input "text" at bounding box center [311, 249] width 377 height 16
type input "nick"
click at [179, 261] on div "[PERSON_NAME]" at bounding box center [184, 265] width 69 height 11
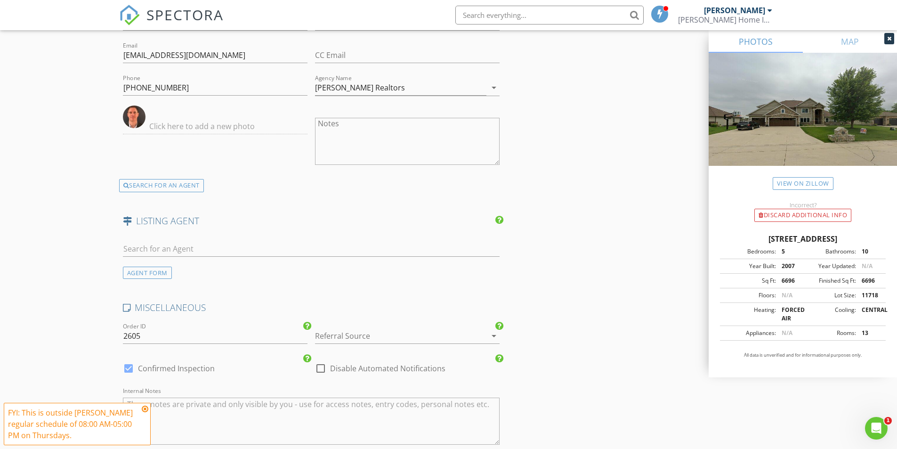
scroll to position [1131, 0]
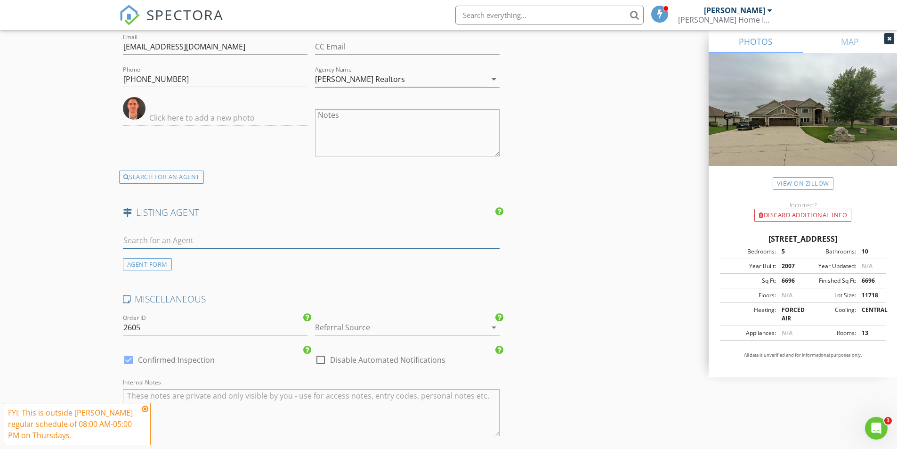
click at [149, 237] on input "text" at bounding box center [311, 241] width 377 height 16
type input "carr"
click at [160, 259] on div "[PERSON_NAME]" at bounding box center [179, 257] width 58 height 11
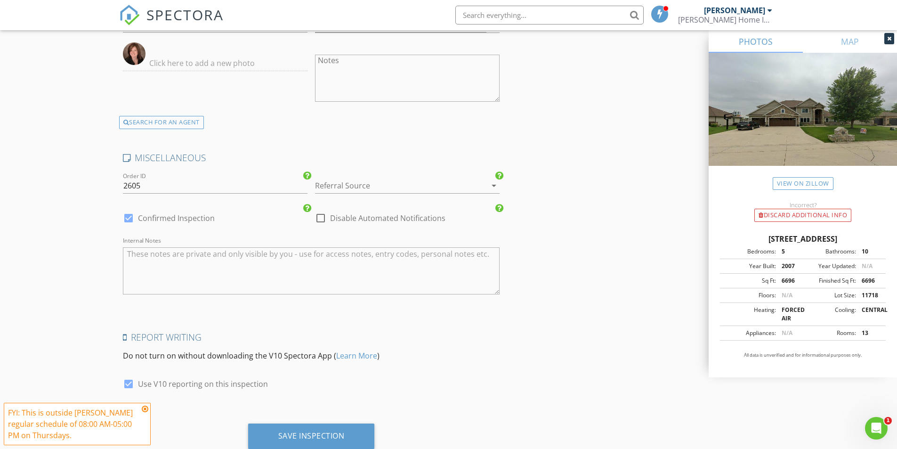
scroll to position [1443, 0]
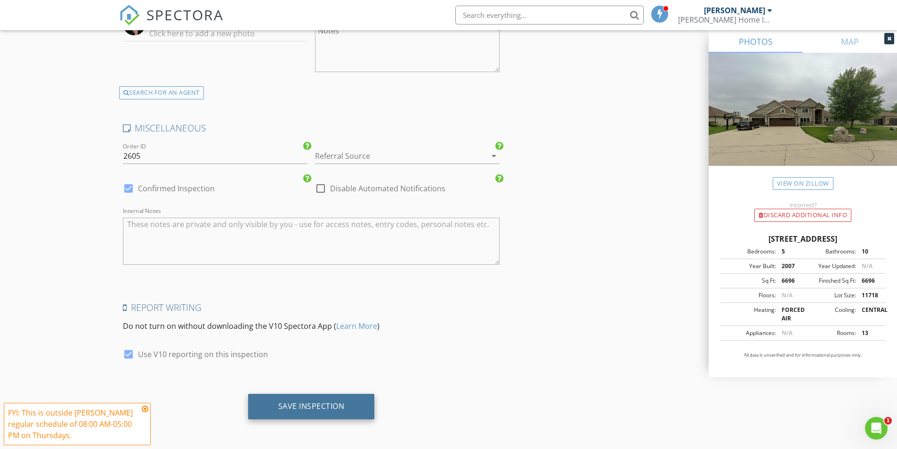
click at [299, 402] on div "Save Inspection" at bounding box center [311, 405] width 66 height 9
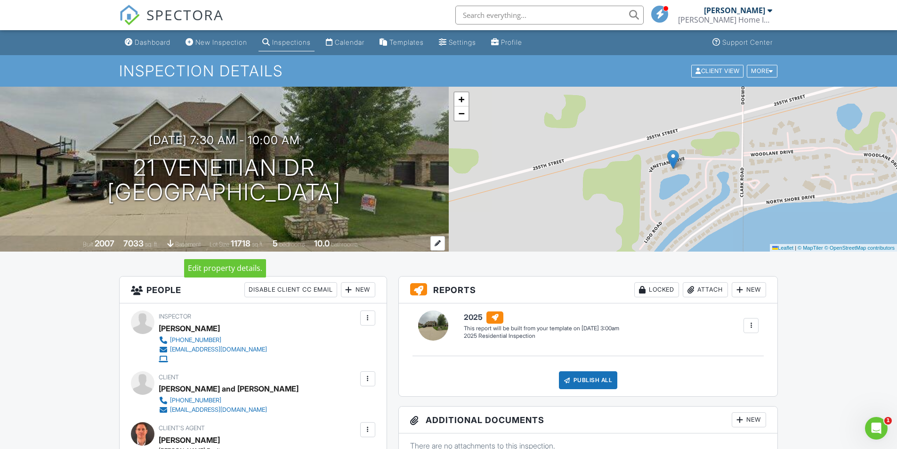
click at [441, 240] on div at bounding box center [438, 243] width 15 height 15
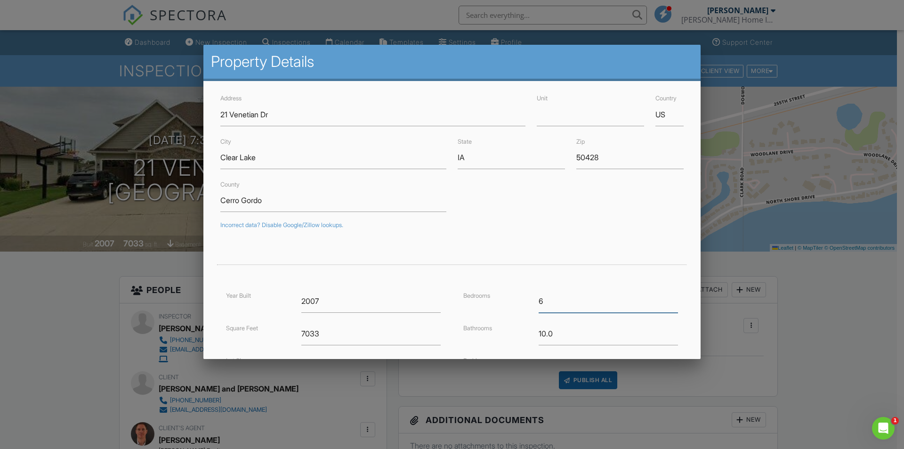
type input "6"
click at [665, 299] on input "6" at bounding box center [608, 301] width 139 height 23
click at [668, 337] on input "9.75" at bounding box center [608, 333] width 139 height 23
click at [668, 337] on input "9.5" at bounding box center [608, 333] width 139 height 23
click at [668, 337] on input "9.25" at bounding box center [608, 333] width 139 height 23
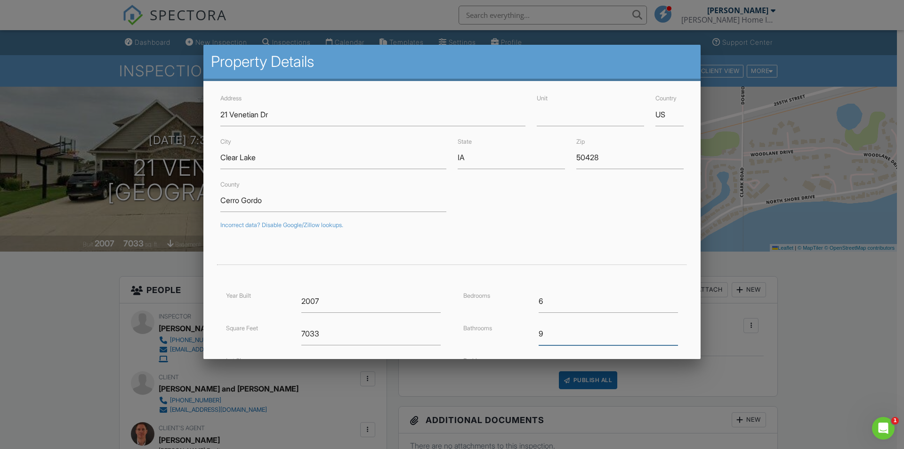
click at [668, 337] on input "9" at bounding box center [608, 333] width 139 height 23
click at [668, 337] on input "8.75" at bounding box center [608, 333] width 139 height 23
click at [668, 337] on input "8.5" at bounding box center [608, 333] width 139 height 23
click at [668, 337] on input "8.25" at bounding box center [608, 333] width 139 height 23
click at [668, 337] on input "8" at bounding box center [608, 333] width 139 height 23
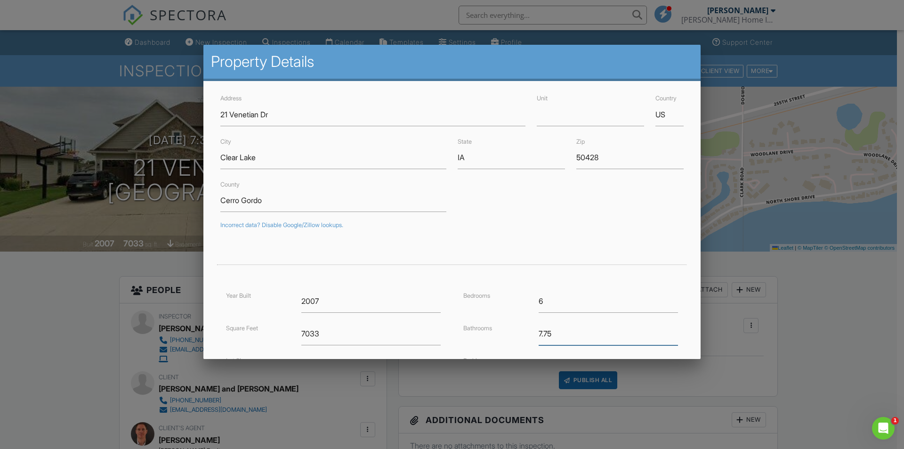
click at [668, 337] on input "7.75" at bounding box center [608, 333] width 139 height 23
click at [668, 337] on input "7.5" at bounding box center [608, 333] width 139 height 23
click at [668, 337] on input "7.25" at bounding box center [608, 333] width 139 height 23
click at [668, 337] on input "7" at bounding box center [608, 333] width 139 height 23
click at [668, 337] on input "6.75" at bounding box center [608, 333] width 139 height 23
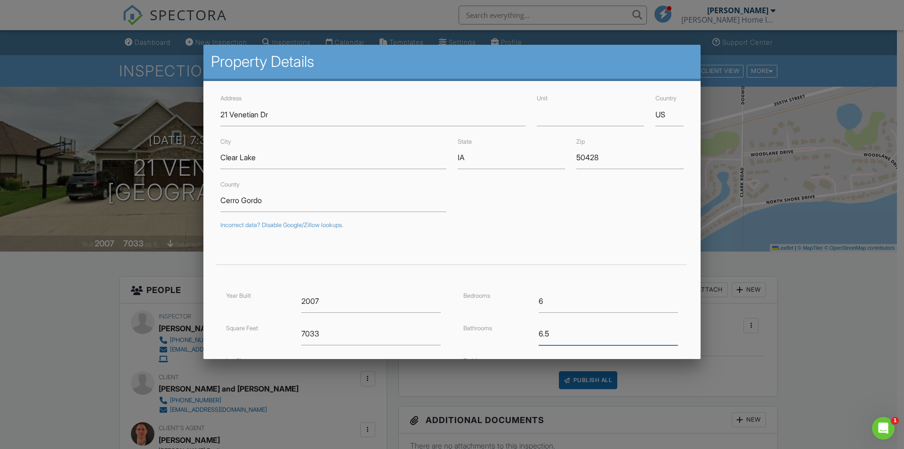
click at [668, 337] on input "6.5" at bounding box center [608, 333] width 139 height 23
click at [668, 337] on input "6.25" at bounding box center [608, 333] width 139 height 23
click at [668, 337] on input "6" at bounding box center [608, 333] width 139 height 23
click at [668, 337] on input "5.75" at bounding box center [608, 333] width 139 height 23
click at [668, 337] on input "5.5" at bounding box center [608, 333] width 139 height 23
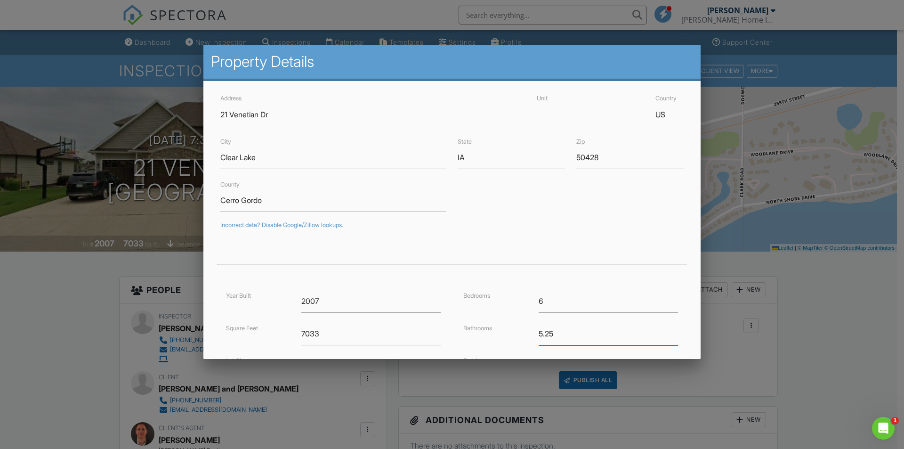
click at [668, 337] on input "5.25" at bounding box center [608, 333] width 139 height 23
click at [668, 337] on input "5" at bounding box center [608, 333] width 139 height 23
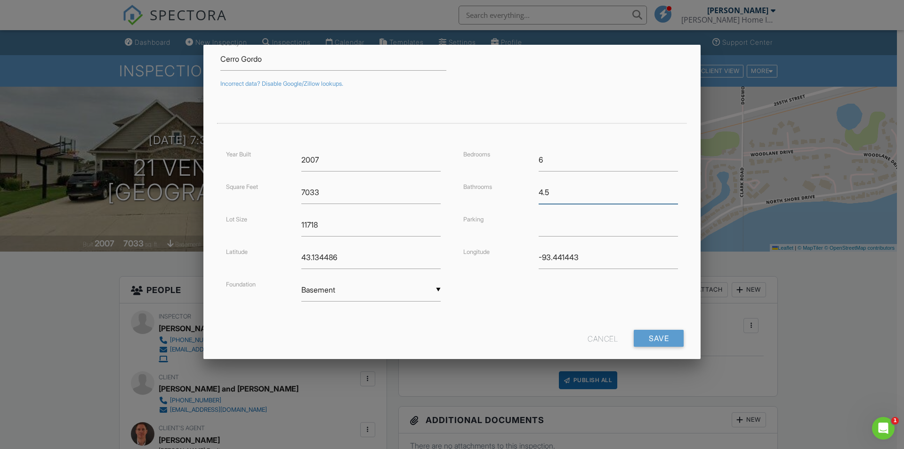
scroll to position [157, 0]
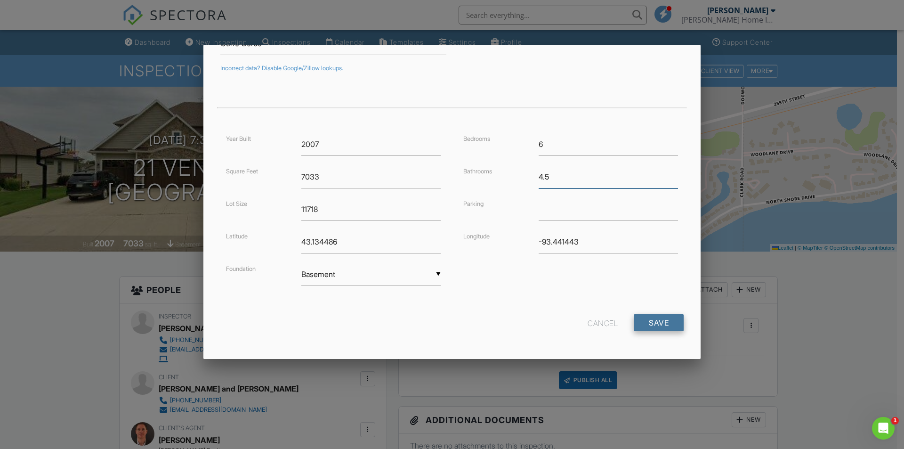
type input "4.5"
click at [656, 319] on input "Save" at bounding box center [659, 322] width 50 height 17
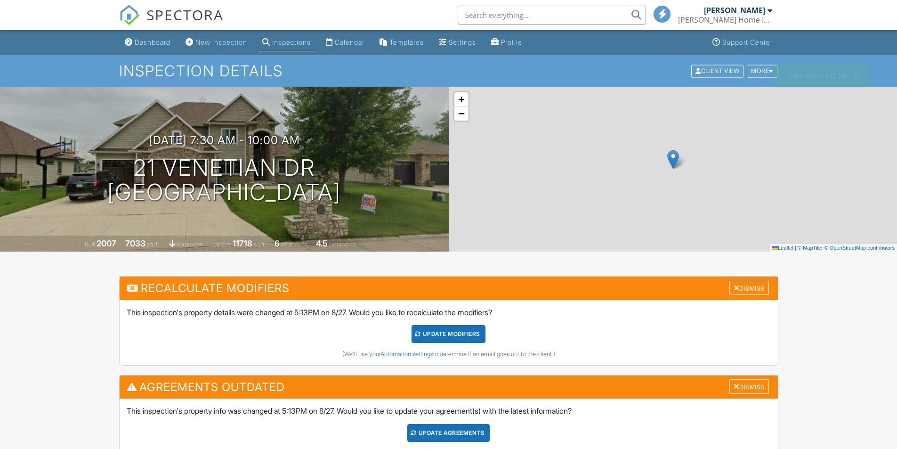
click at [443, 335] on div "UPDATE Modifiers" at bounding box center [449, 334] width 74 height 18
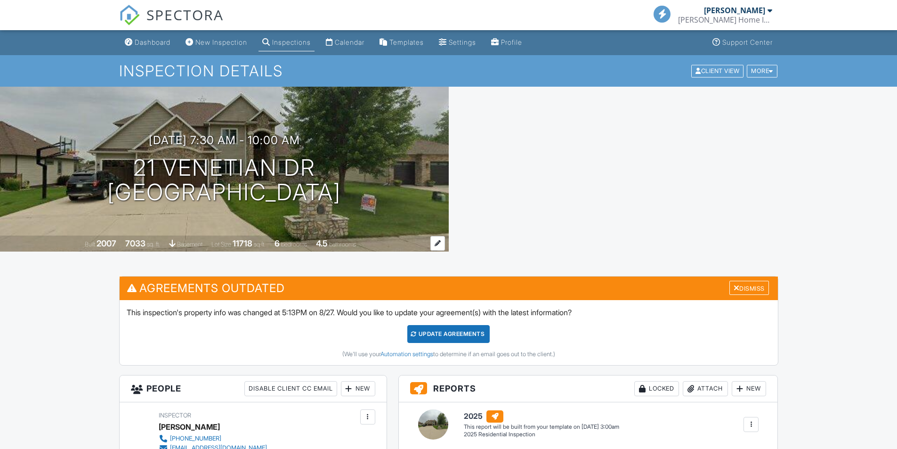
click at [439, 240] on div at bounding box center [438, 243] width 15 height 15
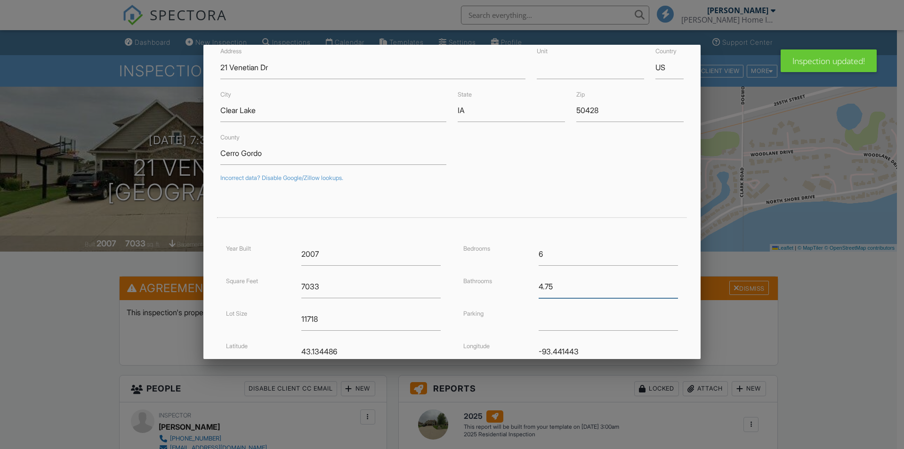
click at [667, 284] on input "4.75" at bounding box center [608, 286] width 139 height 23
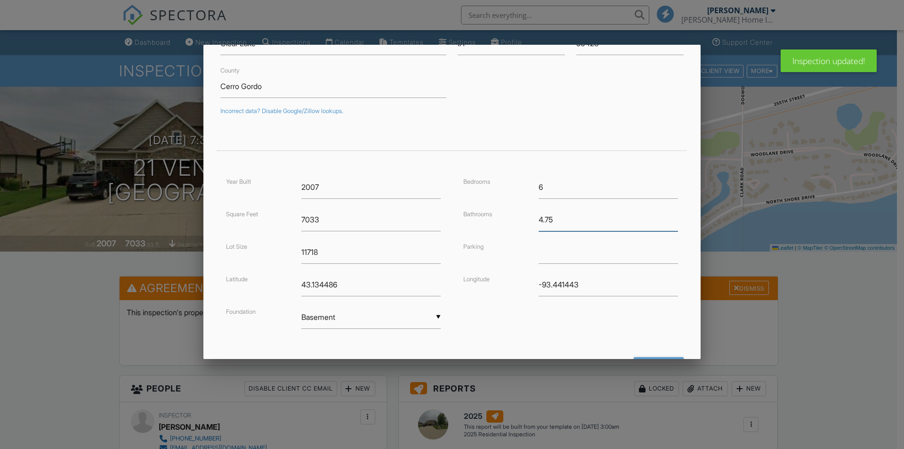
scroll to position [110, 0]
type input "5"
click at [666, 220] on input "5" at bounding box center [608, 223] width 139 height 23
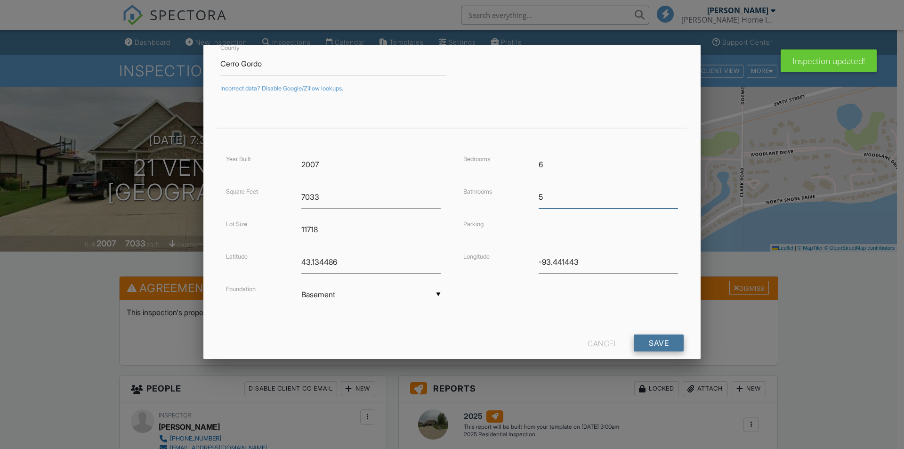
scroll to position [157, 0]
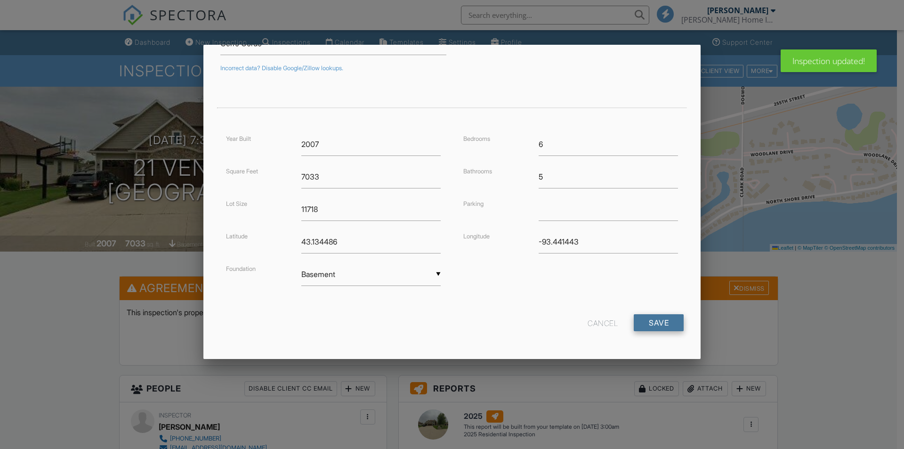
click at [660, 318] on input "Save" at bounding box center [659, 322] width 50 height 17
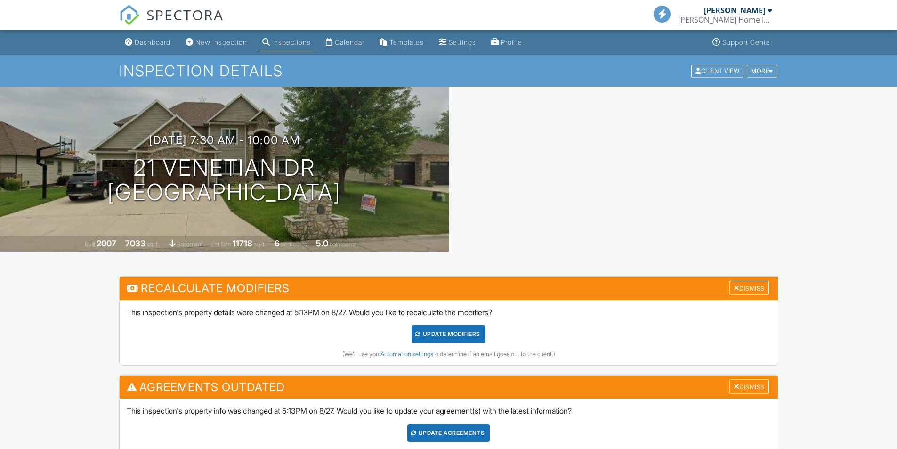
click at [455, 332] on div "UPDATE Modifiers" at bounding box center [449, 334] width 74 height 18
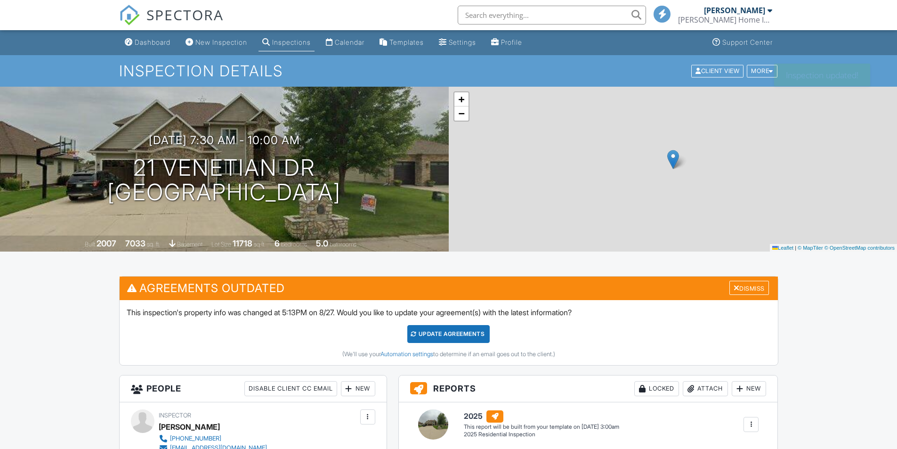
click at [434, 334] on div "Update Agreements" at bounding box center [448, 334] width 82 height 18
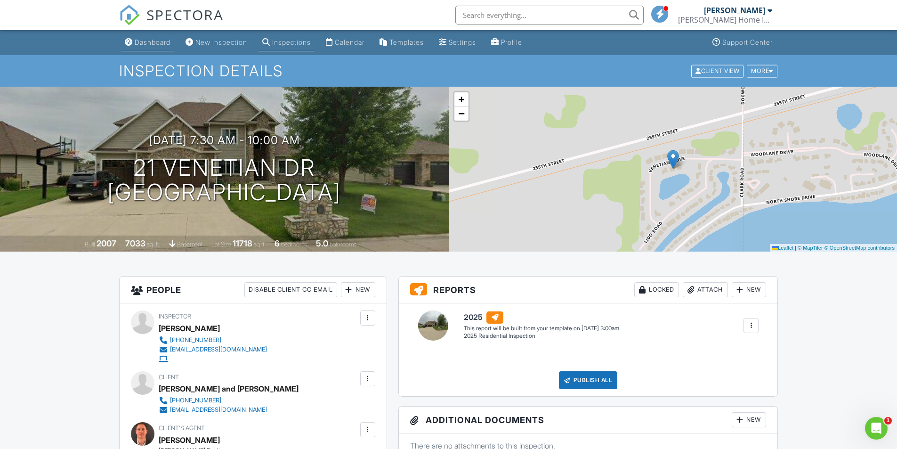
click at [157, 42] on div "Dashboard" at bounding box center [153, 42] width 36 height 8
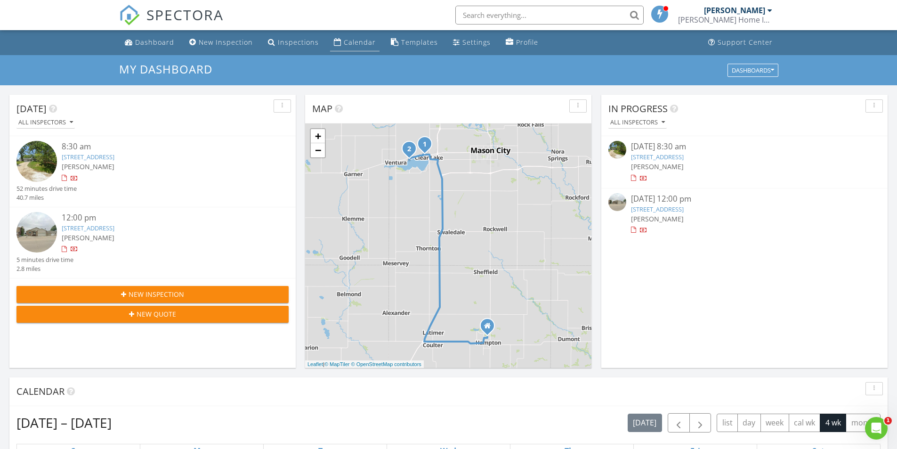
click at [364, 41] on div "Calendar" at bounding box center [360, 42] width 32 height 9
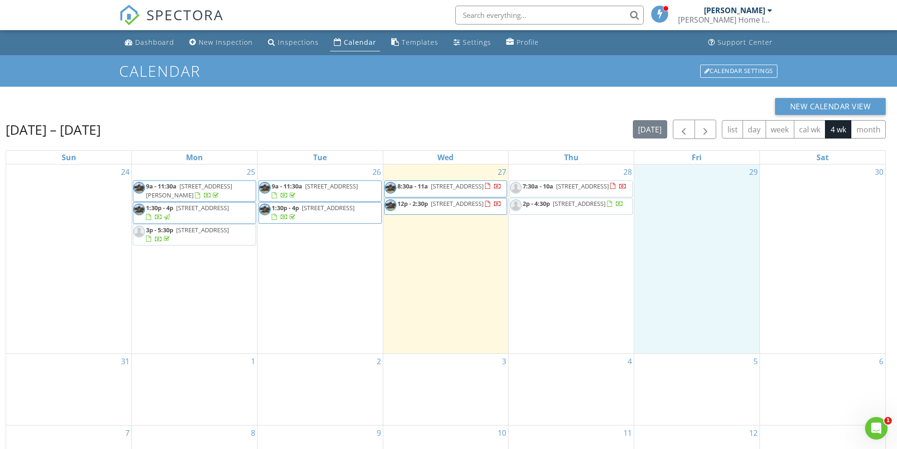
click at [734, 322] on div "29" at bounding box center [697, 258] width 125 height 189
